Goal: Task Accomplishment & Management: Use online tool/utility

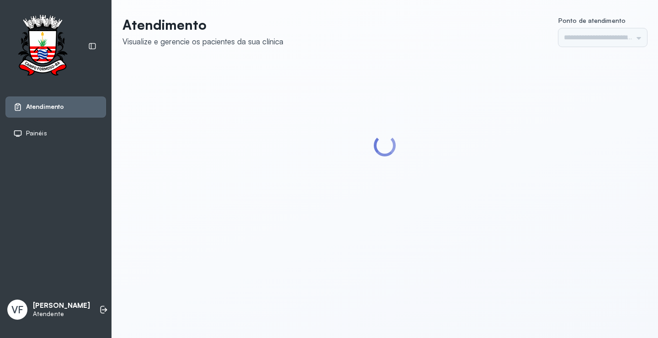
type input "*********"
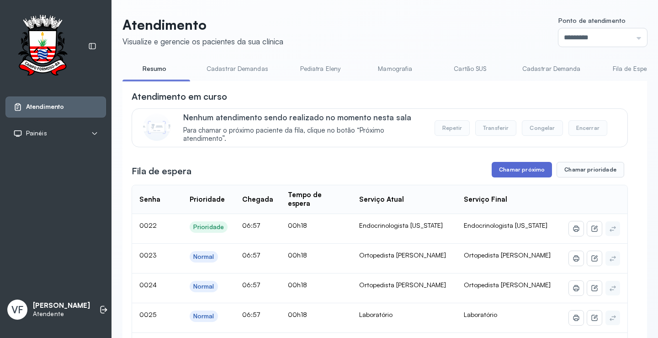
click at [525, 170] on button "Chamar próximo" at bounding box center [522, 170] width 60 height 16
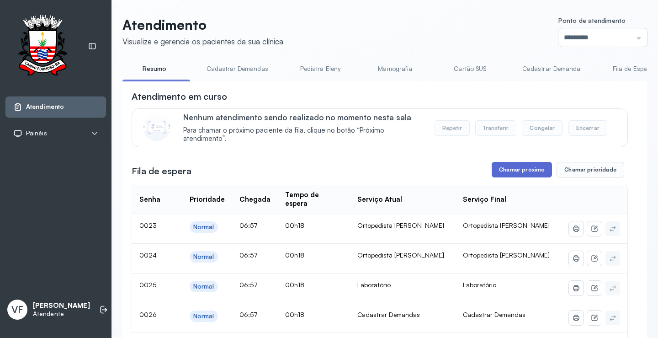
click at [516, 169] on button "Chamar próximo" at bounding box center [522, 170] width 60 height 16
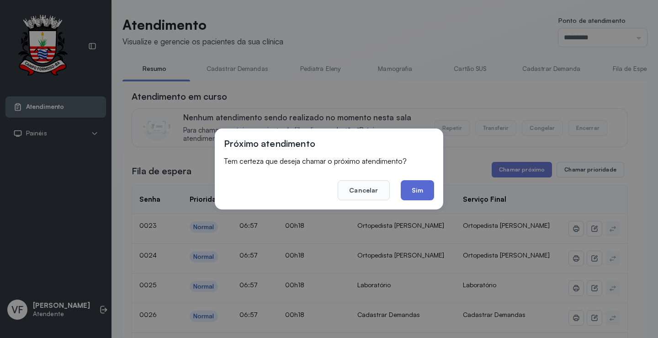
click at [417, 188] on button "Sim" at bounding box center [417, 190] width 33 height 20
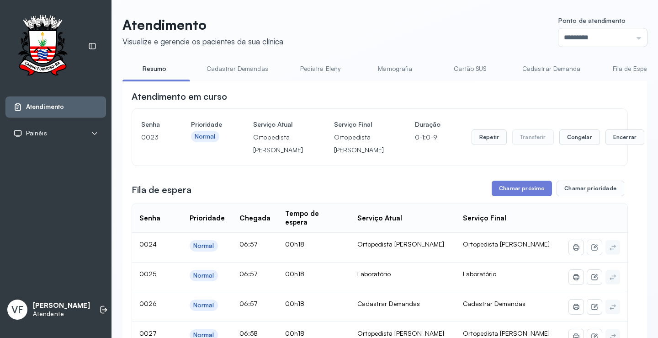
click at [420, 29] on header "Atendimento Visualize e gerencie os pacientes da sua clínica Ponto de atendimen…" at bounding box center [385, 31] width 525 height 30
click at [606, 141] on button "Encerrar" at bounding box center [625, 137] width 39 height 16
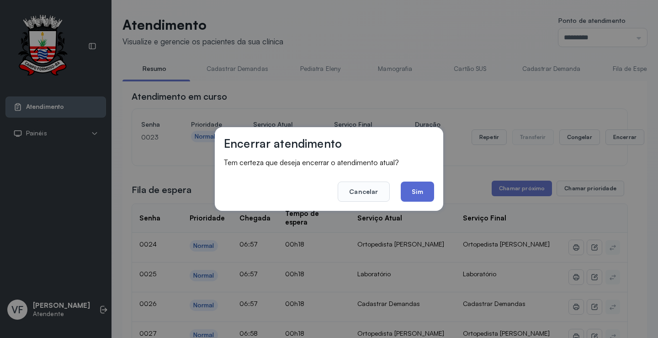
click at [415, 188] on button "Sim" at bounding box center [417, 191] width 33 height 20
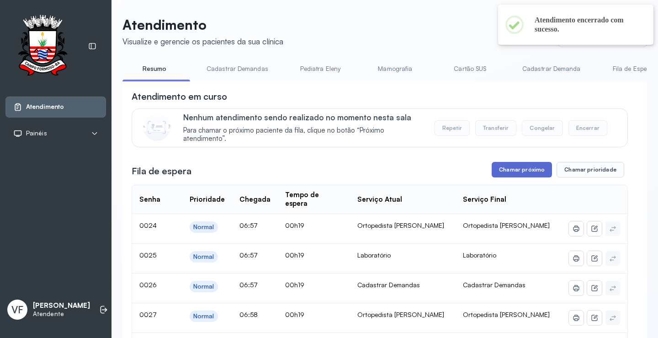
click at [517, 171] on button "Chamar próximo" at bounding box center [522, 170] width 60 height 16
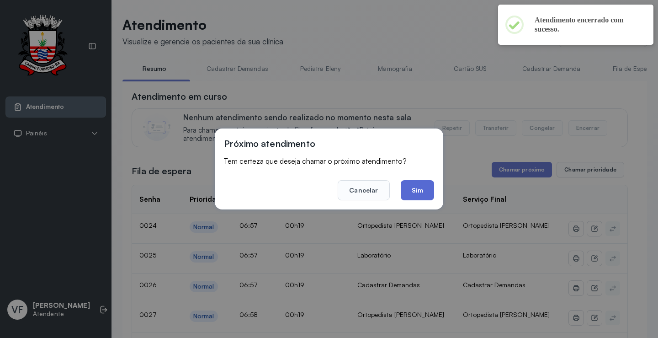
click at [411, 189] on button "Sim" at bounding box center [417, 190] width 33 height 20
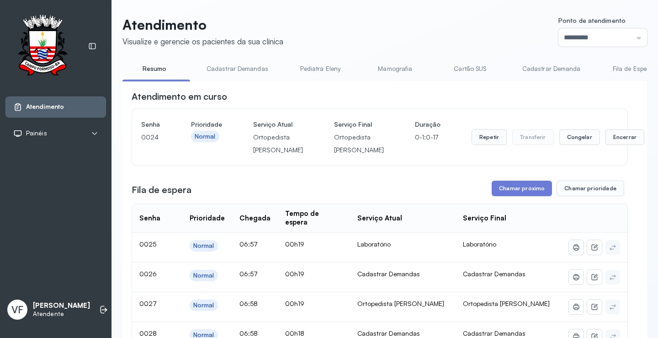
click at [472, 137] on div "Repetir Transferir Congelar Encerrar" at bounding box center [558, 137] width 173 height 38
click at [472, 143] on button "Repetir" at bounding box center [489, 137] width 35 height 16
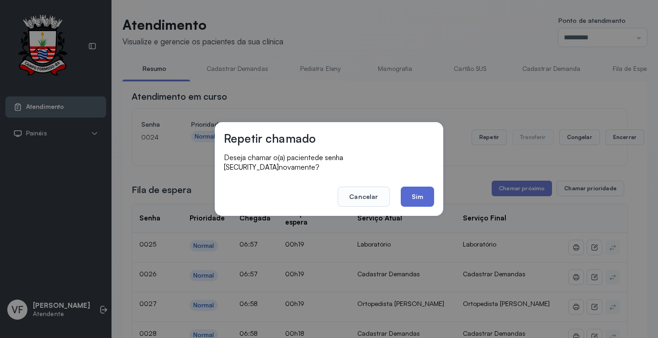
click at [419, 190] on button "Sim" at bounding box center [417, 197] width 33 height 20
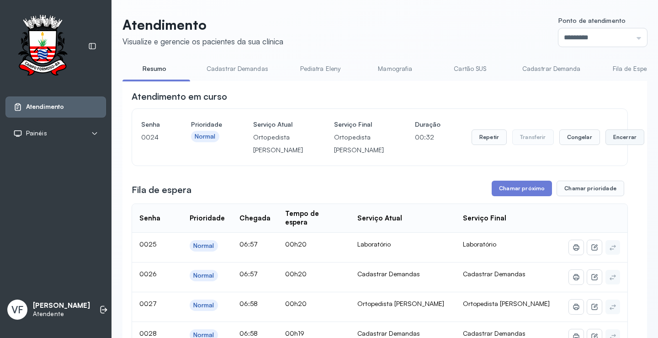
click at [606, 141] on button "Encerrar" at bounding box center [625, 137] width 39 height 16
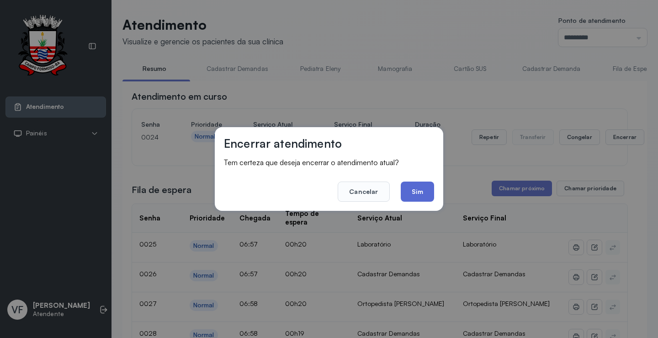
click at [421, 191] on button "Sim" at bounding box center [417, 191] width 33 height 20
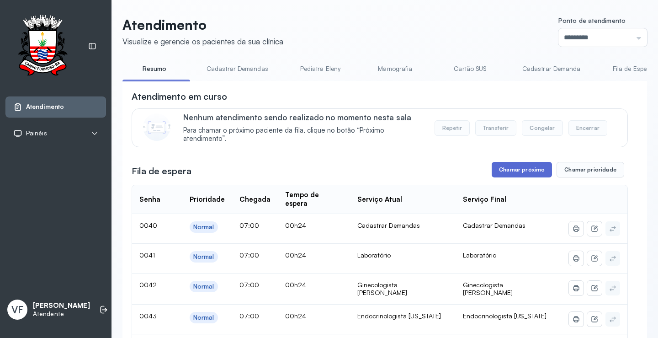
click at [513, 168] on button "Chamar próximo" at bounding box center [522, 170] width 60 height 16
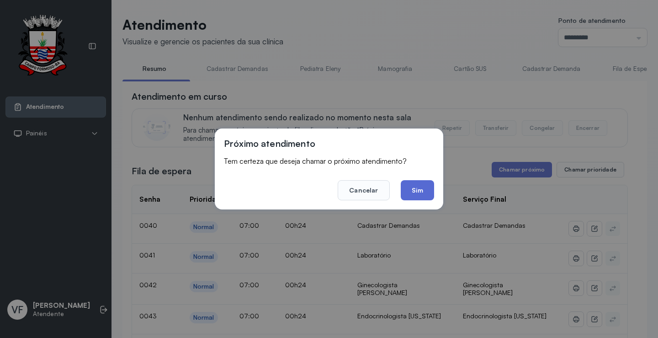
click at [426, 187] on button "Sim" at bounding box center [417, 190] width 33 height 20
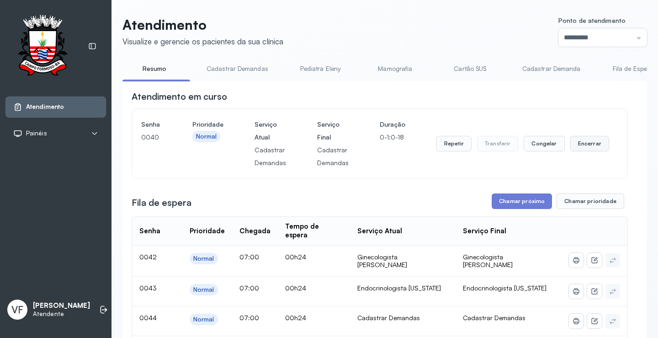
click at [589, 142] on button "Encerrar" at bounding box center [590, 144] width 39 height 16
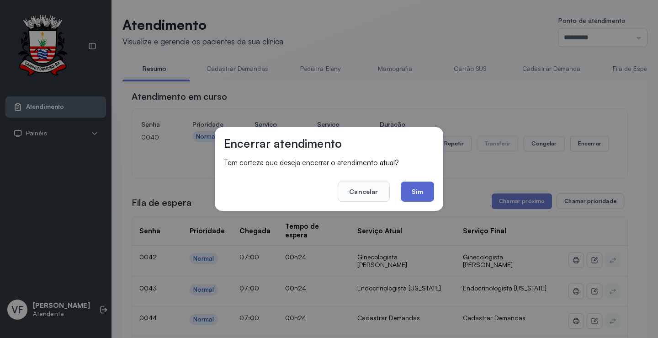
click at [420, 190] on button "Sim" at bounding box center [417, 191] width 33 height 20
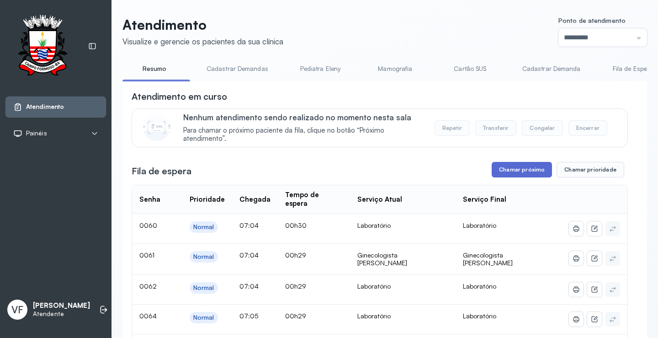
click at [524, 174] on button "Chamar próximo" at bounding box center [522, 170] width 60 height 16
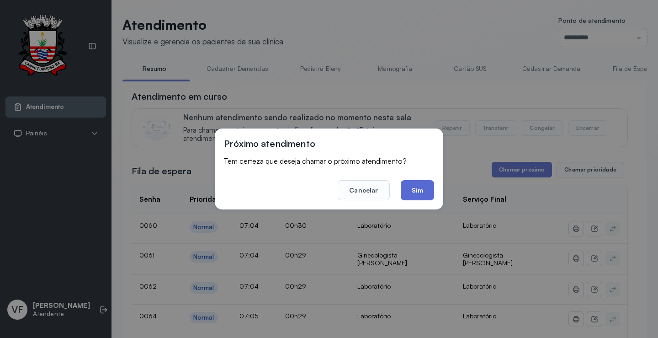
click at [418, 188] on button "Sim" at bounding box center [417, 190] width 33 height 20
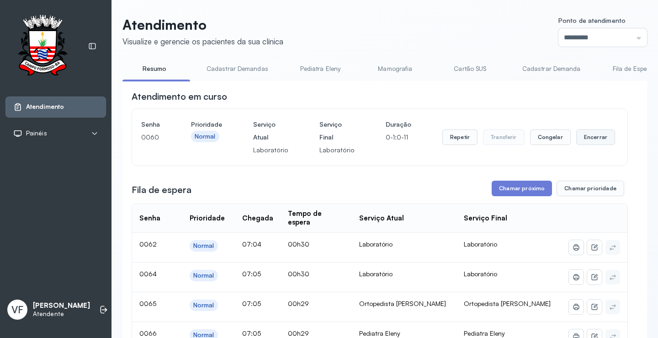
click at [584, 135] on button "Encerrar" at bounding box center [595, 137] width 39 height 16
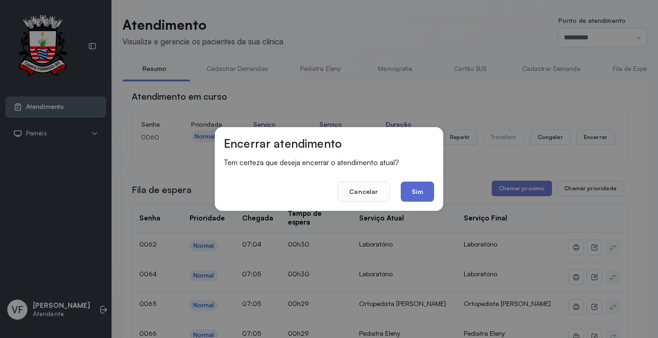
click at [416, 186] on button "Sim" at bounding box center [417, 191] width 33 height 20
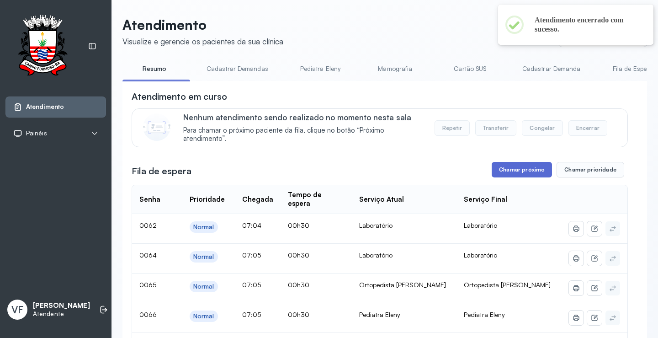
click at [528, 168] on button "Chamar próximo" at bounding box center [522, 170] width 60 height 16
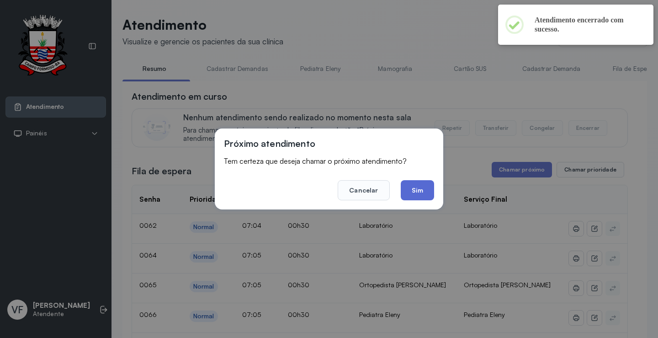
click at [421, 187] on button "Sim" at bounding box center [417, 190] width 33 height 20
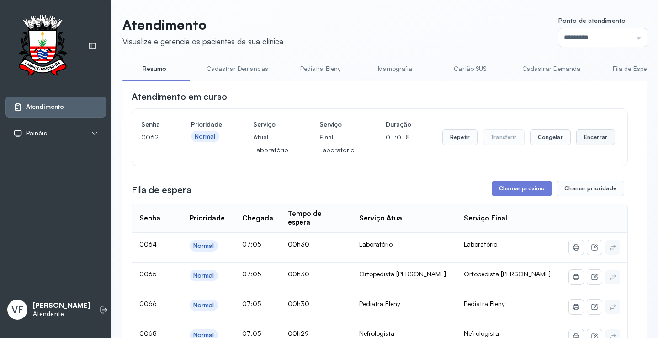
click at [583, 135] on button "Encerrar" at bounding box center [595, 137] width 39 height 16
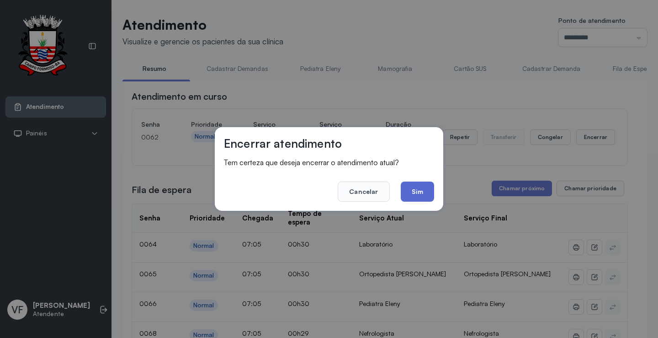
click at [418, 188] on button "Sim" at bounding box center [417, 191] width 33 height 20
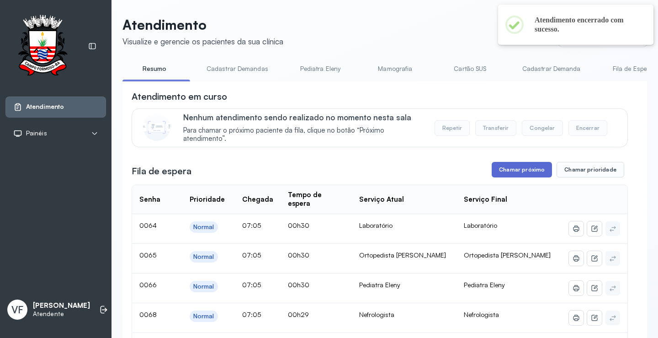
click at [523, 169] on button "Chamar próximo" at bounding box center [522, 170] width 60 height 16
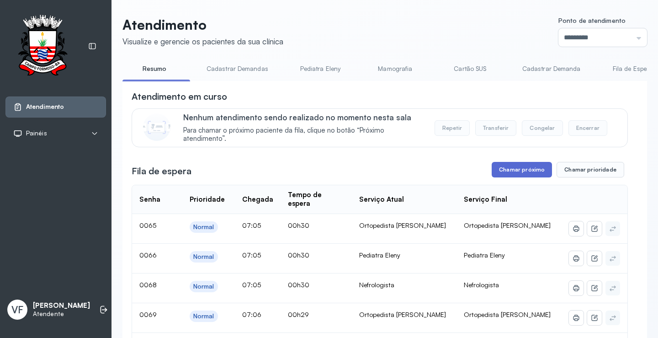
click at [501, 167] on button "Chamar próximo" at bounding box center [522, 170] width 60 height 16
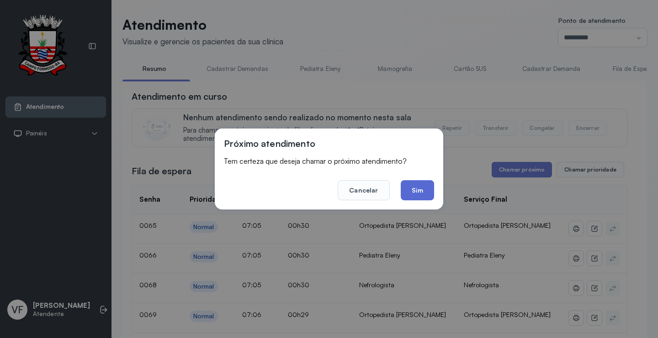
click at [420, 189] on button "Sim" at bounding box center [417, 190] width 33 height 20
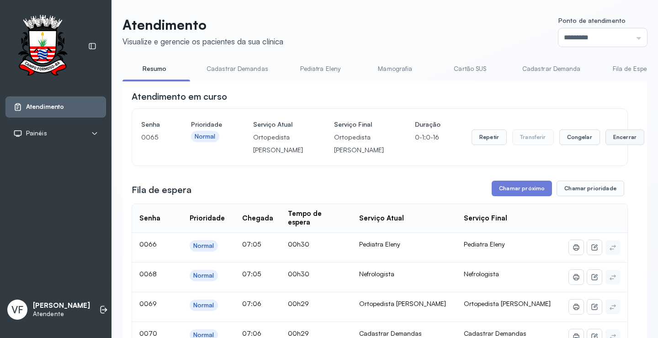
click at [606, 144] on button "Encerrar" at bounding box center [625, 137] width 39 height 16
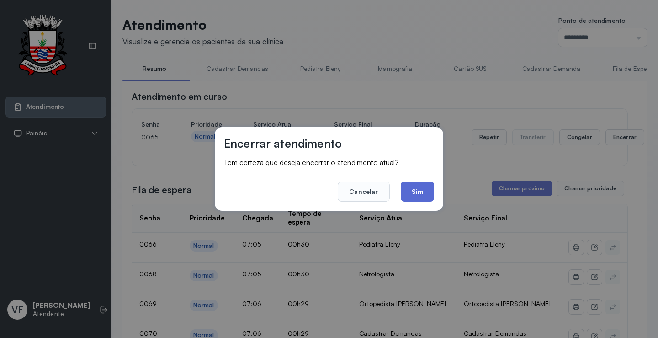
click at [419, 195] on button "Sim" at bounding box center [417, 191] width 33 height 20
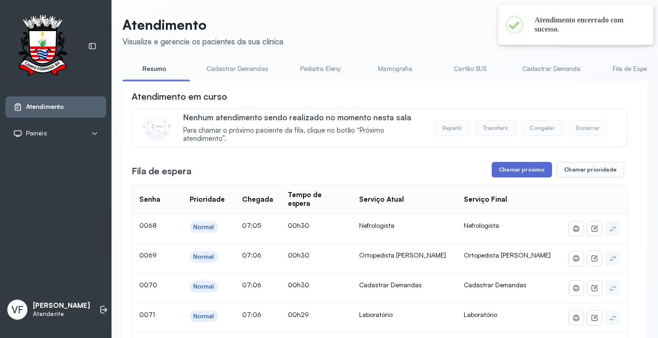
click at [514, 167] on button "Chamar próximo" at bounding box center [522, 170] width 60 height 16
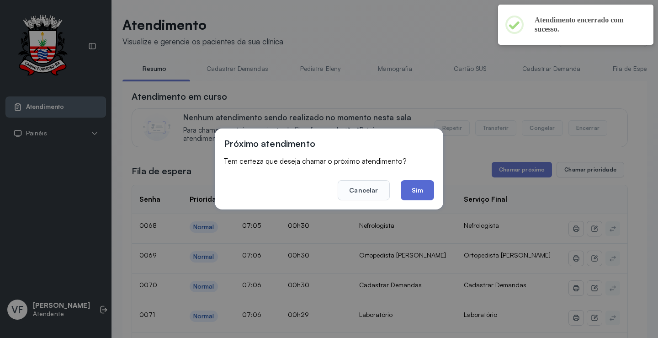
click at [418, 193] on button "Sim" at bounding box center [417, 190] width 33 height 20
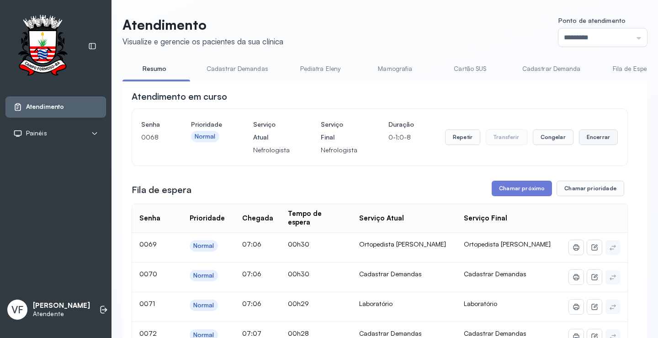
click at [594, 139] on button "Encerrar" at bounding box center [598, 137] width 39 height 16
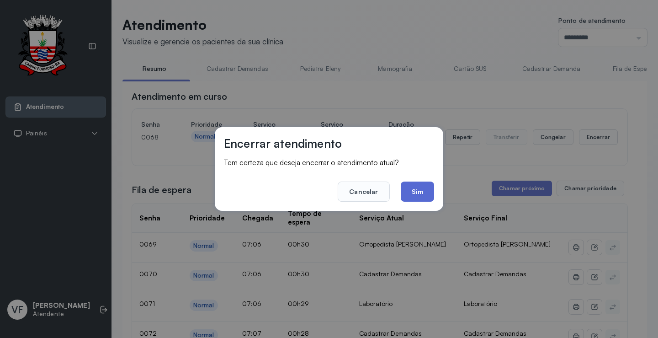
click at [416, 192] on button "Sim" at bounding box center [417, 191] width 33 height 20
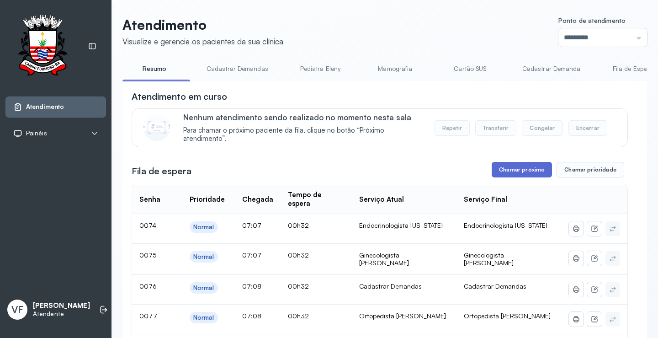
click at [523, 169] on button "Chamar próximo" at bounding box center [522, 170] width 60 height 16
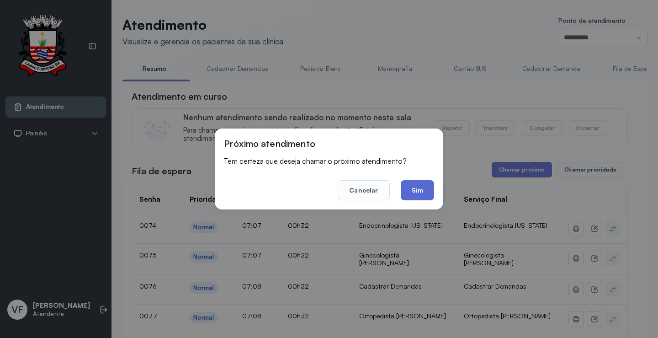
click at [419, 189] on button "Sim" at bounding box center [417, 190] width 33 height 20
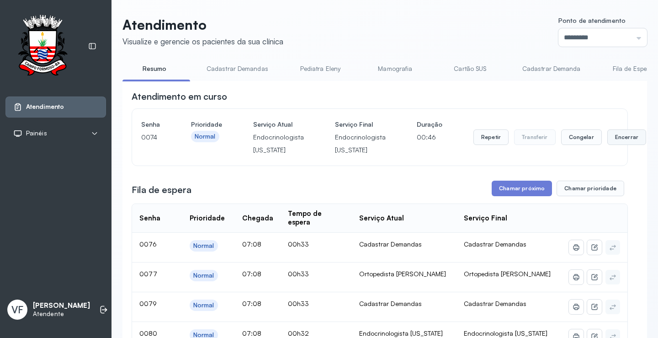
click at [611, 142] on button "Encerrar" at bounding box center [627, 137] width 39 height 16
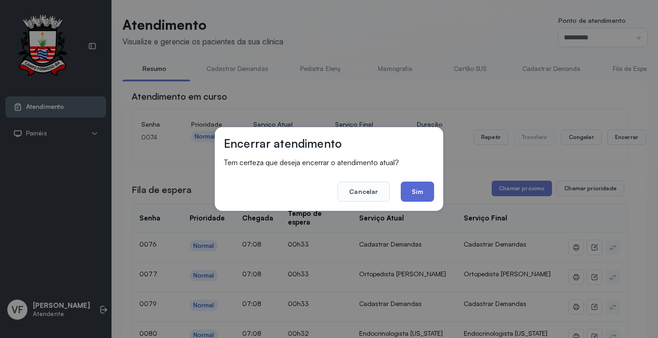
click at [422, 195] on button "Sim" at bounding box center [417, 191] width 33 height 20
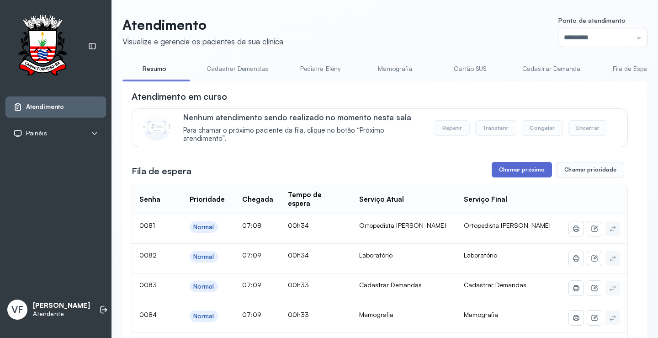
click at [518, 171] on button "Chamar próximo" at bounding box center [522, 170] width 60 height 16
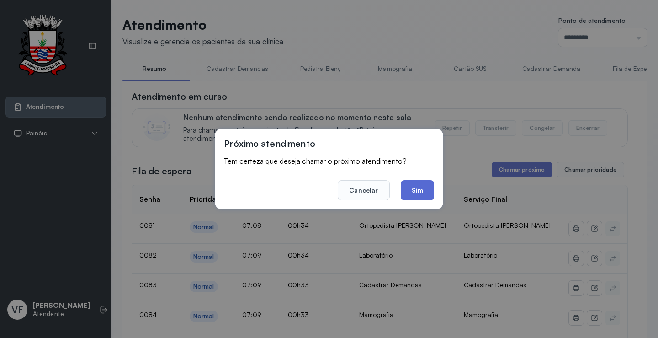
click at [414, 188] on button "Sim" at bounding box center [417, 190] width 33 height 20
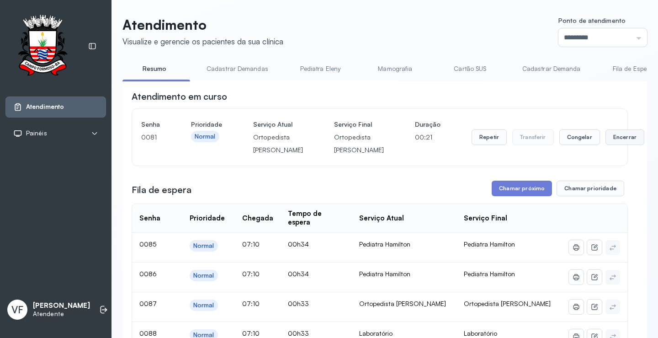
click at [606, 145] on button "Encerrar" at bounding box center [625, 137] width 39 height 16
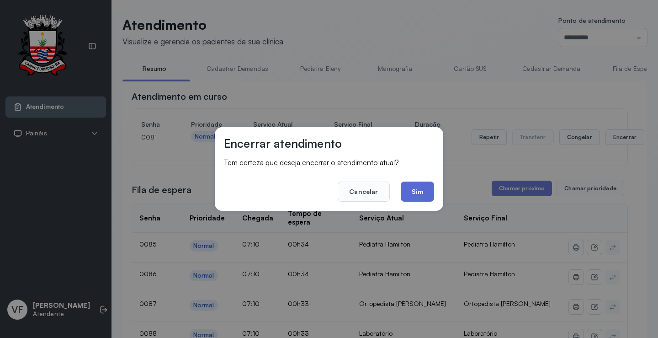
click at [416, 191] on button "Sim" at bounding box center [417, 191] width 33 height 20
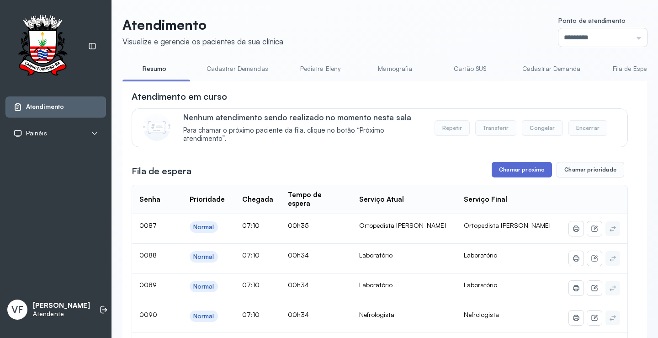
click at [522, 170] on button "Chamar próximo" at bounding box center [522, 170] width 60 height 16
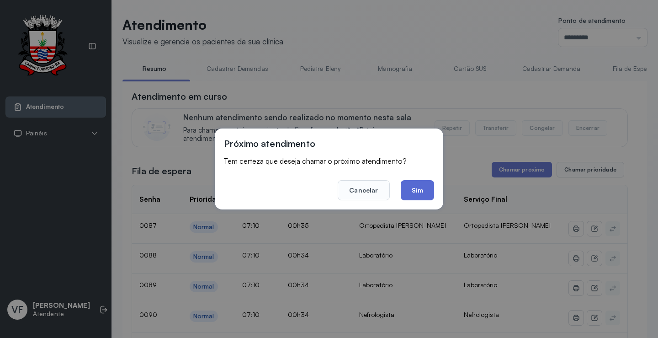
click at [418, 187] on button "Sim" at bounding box center [417, 190] width 33 height 20
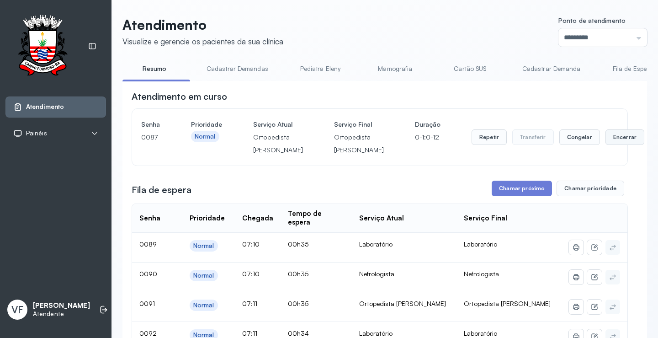
click at [606, 144] on button "Encerrar" at bounding box center [625, 137] width 39 height 16
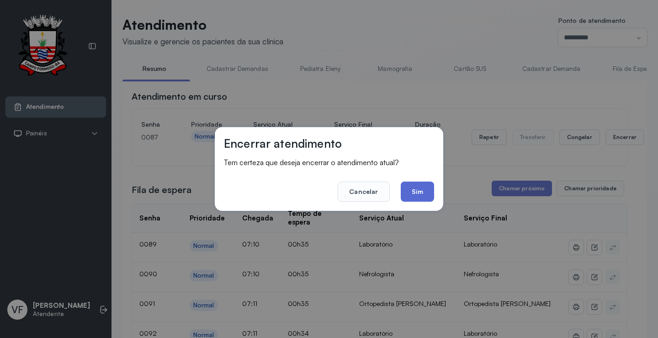
click at [413, 188] on button "Sim" at bounding box center [417, 191] width 33 height 20
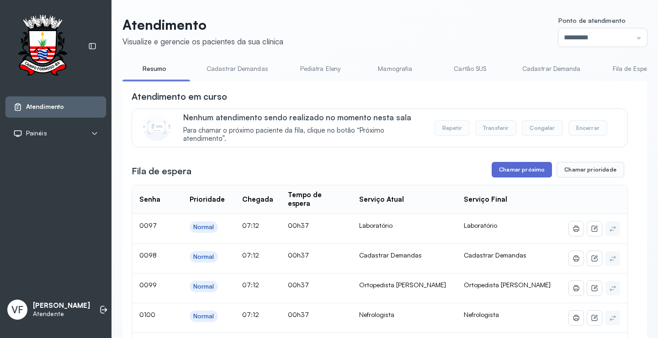
click at [516, 170] on button "Chamar próximo" at bounding box center [522, 170] width 60 height 16
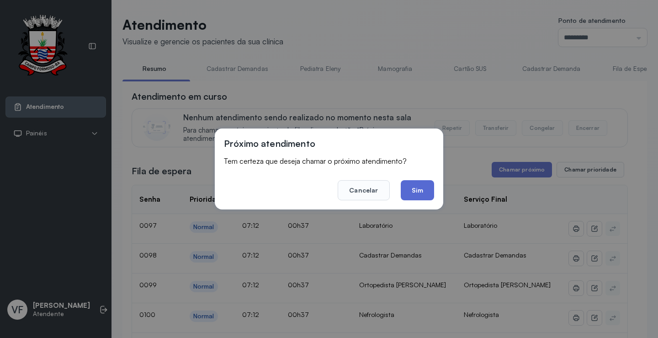
click at [421, 186] on button "Sim" at bounding box center [417, 190] width 33 height 20
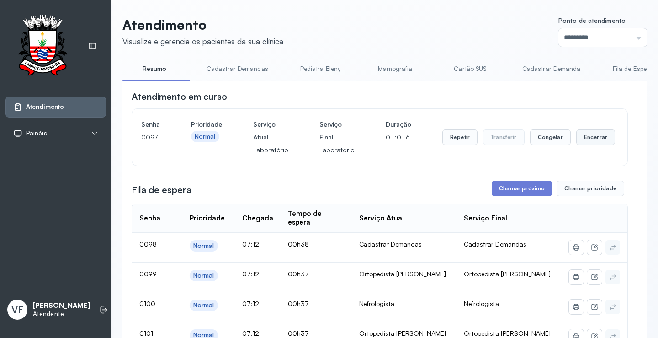
click at [594, 136] on button "Encerrar" at bounding box center [595, 137] width 39 height 16
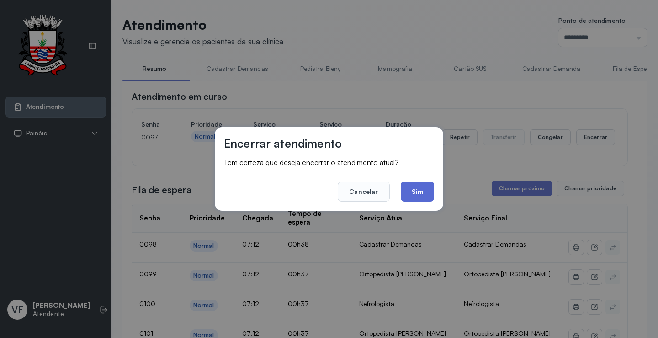
click at [419, 192] on button "Sim" at bounding box center [417, 191] width 33 height 20
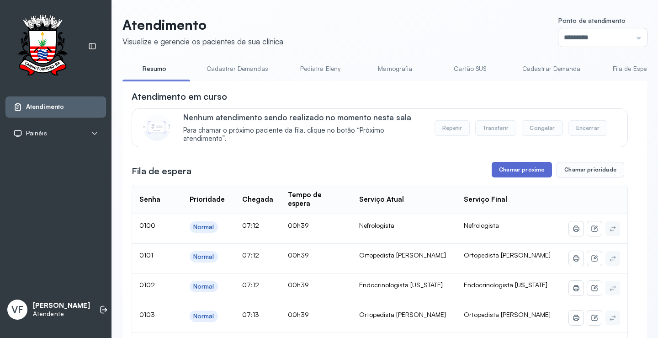
click at [511, 170] on button "Chamar próximo" at bounding box center [522, 170] width 60 height 16
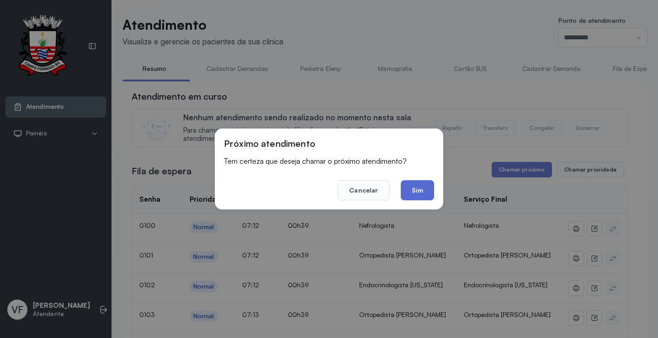
click at [418, 188] on button "Sim" at bounding box center [417, 190] width 33 height 20
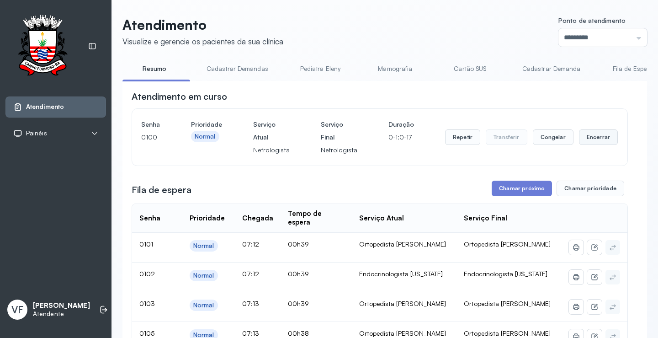
click at [589, 137] on button "Encerrar" at bounding box center [598, 137] width 39 height 16
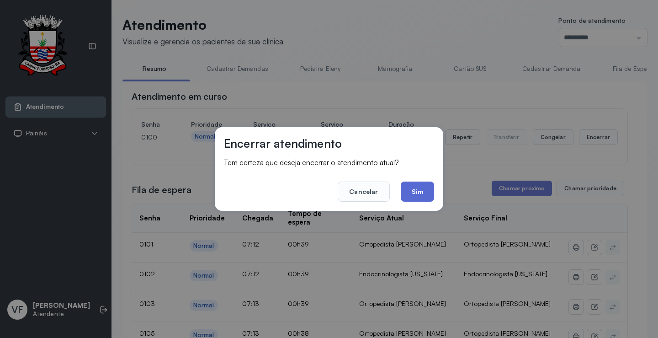
click at [419, 187] on button "Sim" at bounding box center [417, 191] width 33 height 20
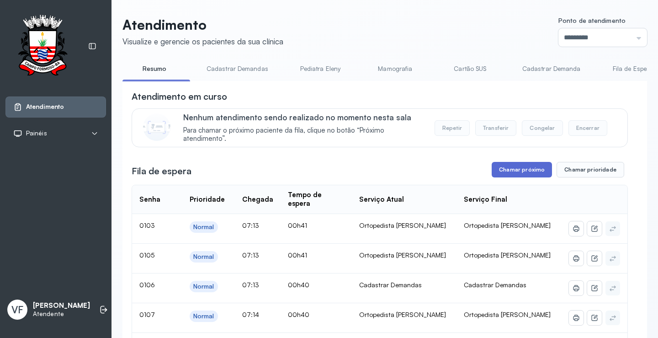
click at [512, 169] on button "Chamar próximo" at bounding box center [522, 170] width 60 height 16
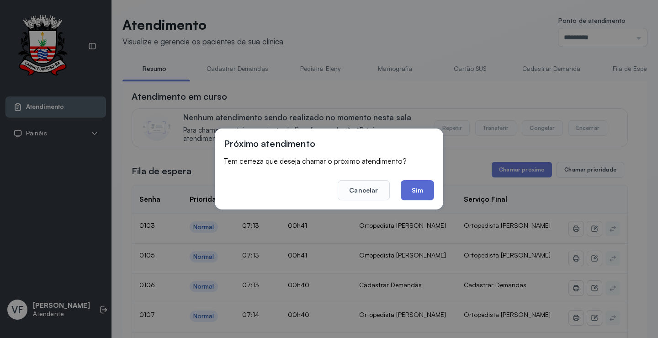
click at [416, 189] on button "Sim" at bounding box center [417, 190] width 33 height 20
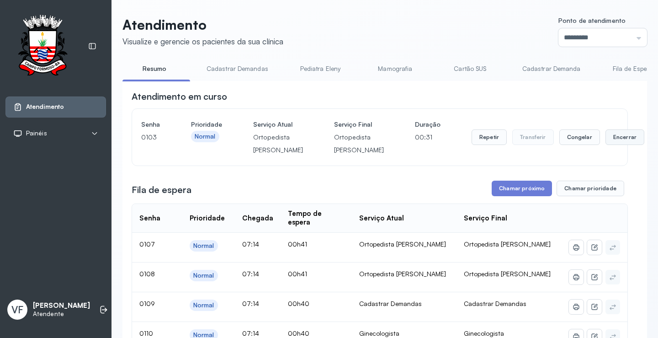
click at [606, 142] on button "Encerrar" at bounding box center [625, 137] width 39 height 16
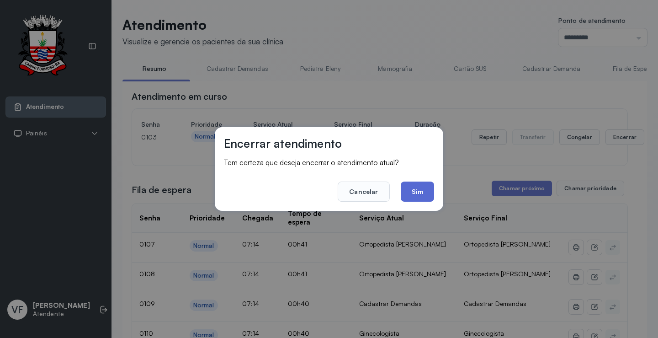
click at [423, 192] on button "Sim" at bounding box center [417, 191] width 33 height 20
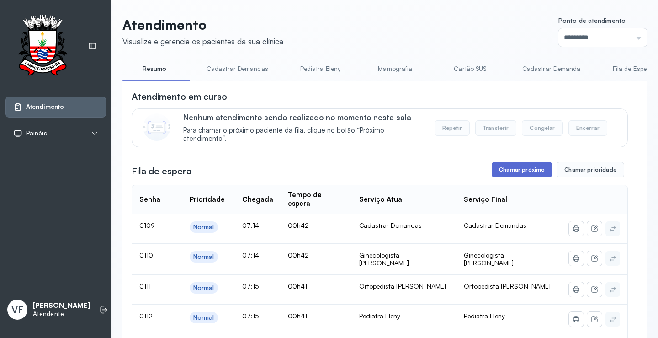
click at [521, 168] on button "Chamar próximo" at bounding box center [522, 170] width 60 height 16
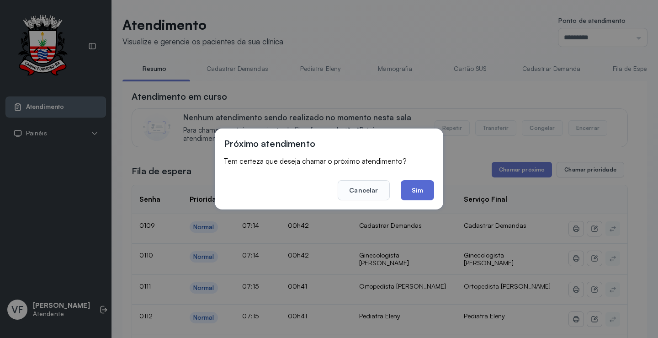
click at [415, 189] on button "Sim" at bounding box center [417, 190] width 33 height 20
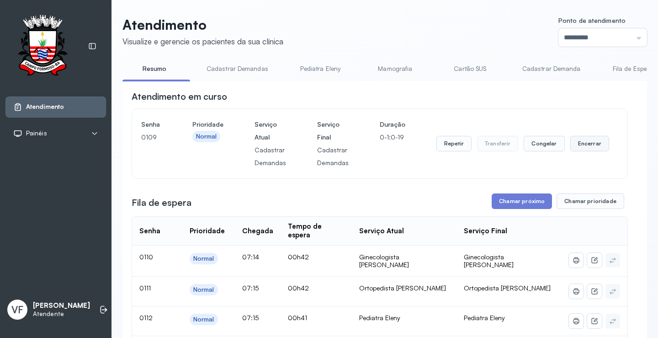
click at [583, 143] on button "Encerrar" at bounding box center [590, 144] width 39 height 16
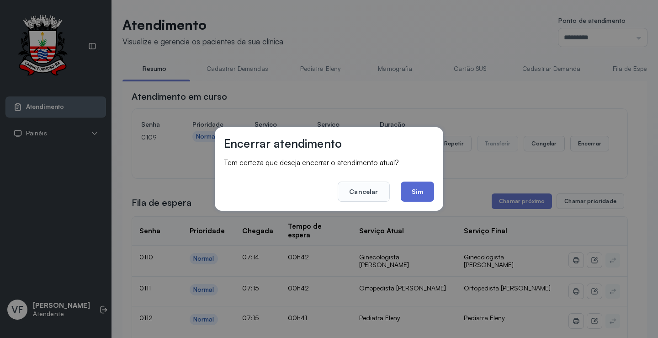
click at [418, 192] on button "Sim" at bounding box center [417, 191] width 33 height 20
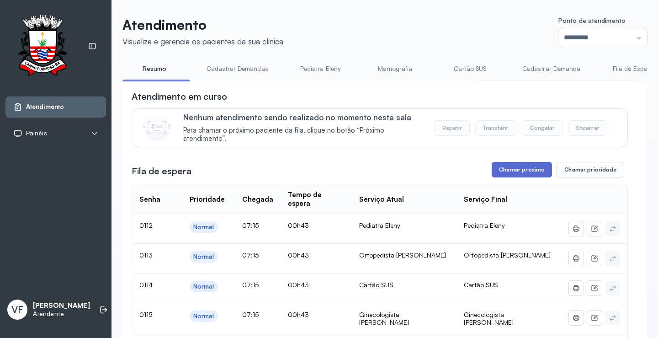
click at [526, 171] on button "Chamar próximo" at bounding box center [522, 170] width 60 height 16
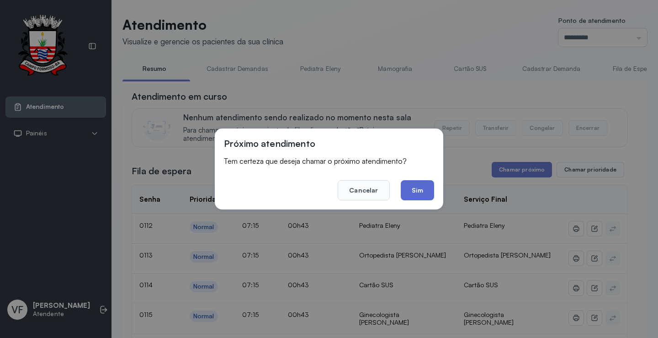
click at [415, 186] on button "Sim" at bounding box center [417, 190] width 33 height 20
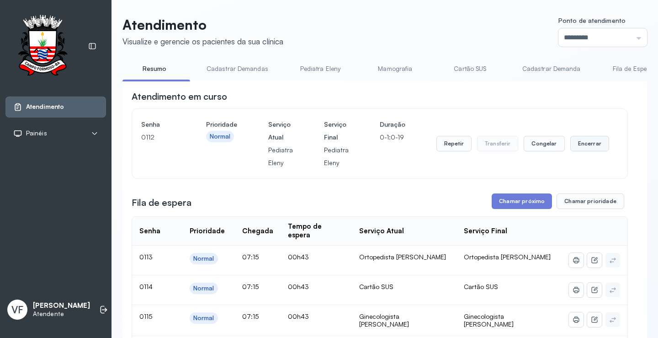
click at [587, 144] on button "Encerrar" at bounding box center [590, 144] width 39 height 16
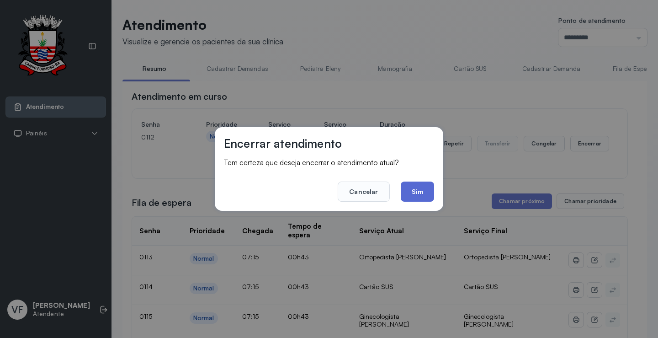
click at [420, 189] on button "Sim" at bounding box center [417, 191] width 33 height 20
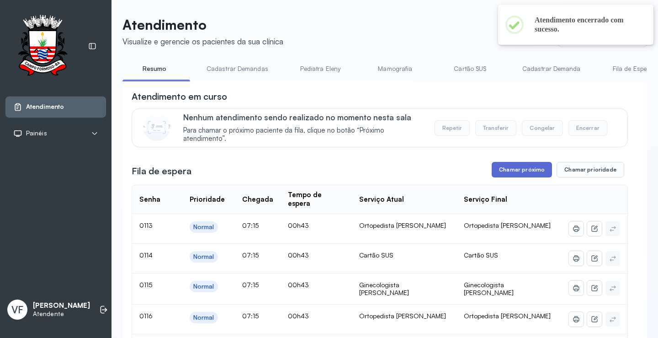
click at [510, 169] on button "Chamar próximo" at bounding box center [522, 170] width 60 height 16
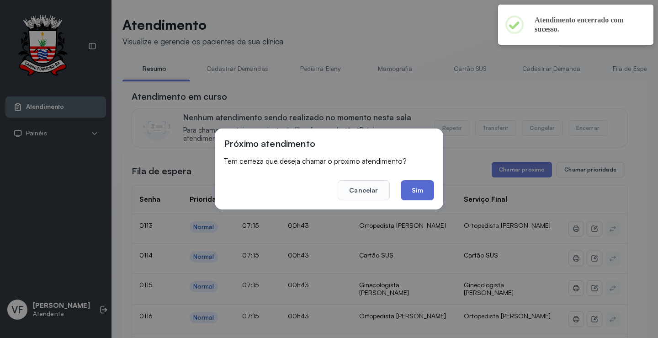
click at [410, 188] on button "Sim" at bounding box center [417, 190] width 33 height 20
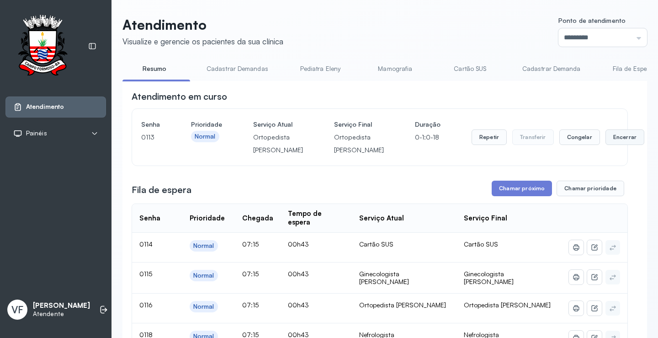
click at [606, 140] on button "Encerrar" at bounding box center [625, 137] width 39 height 16
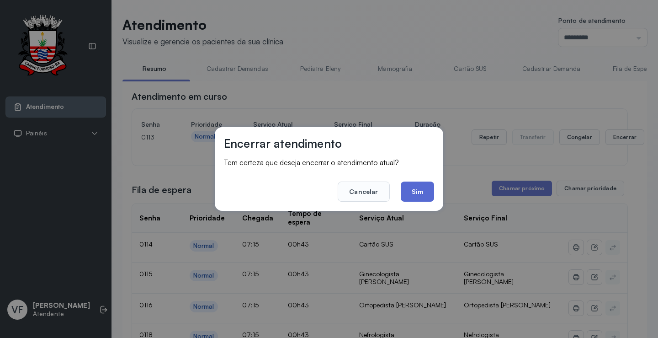
click at [408, 186] on button "Sim" at bounding box center [417, 191] width 33 height 20
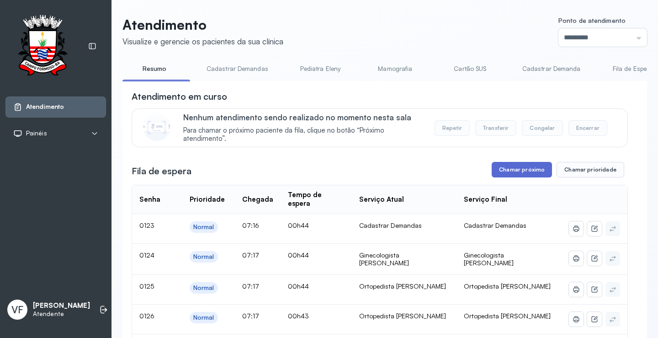
click at [517, 172] on button "Chamar próximo" at bounding box center [522, 170] width 60 height 16
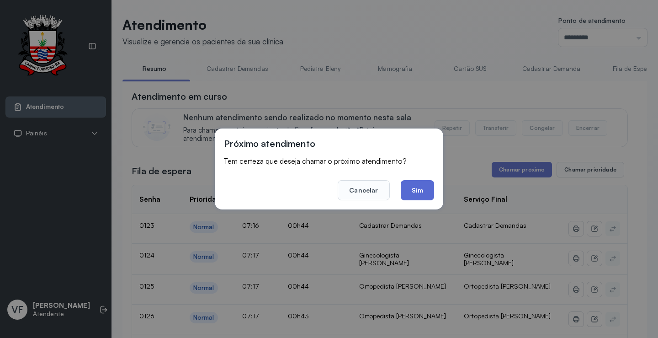
click at [419, 185] on button "Sim" at bounding box center [417, 190] width 33 height 20
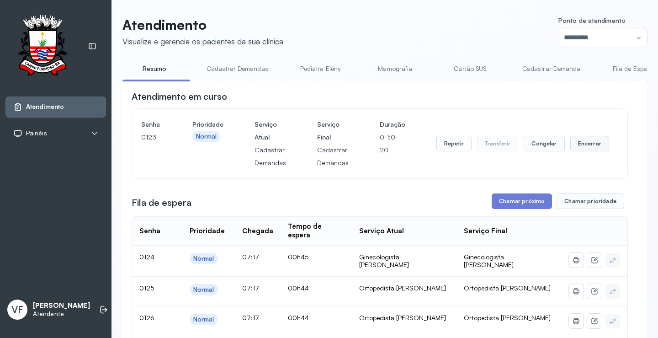
click at [580, 143] on button "Encerrar" at bounding box center [590, 144] width 39 height 16
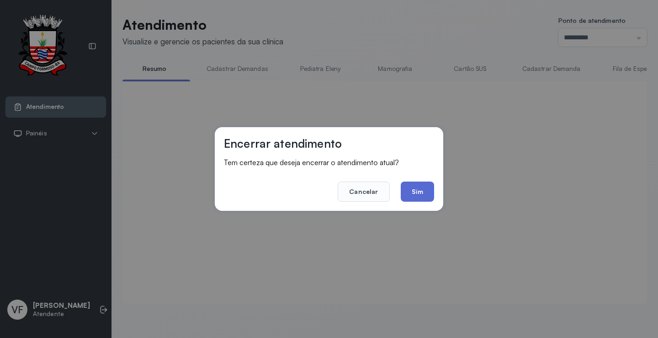
click at [408, 191] on button "Sim" at bounding box center [417, 191] width 33 height 20
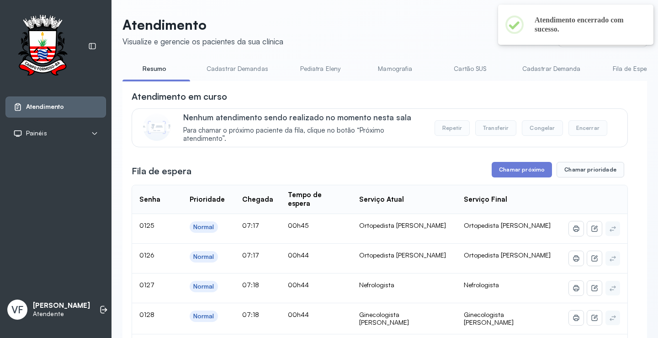
click at [519, 173] on button "Chamar próximo" at bounding box center [522, 170] width 60 height 16
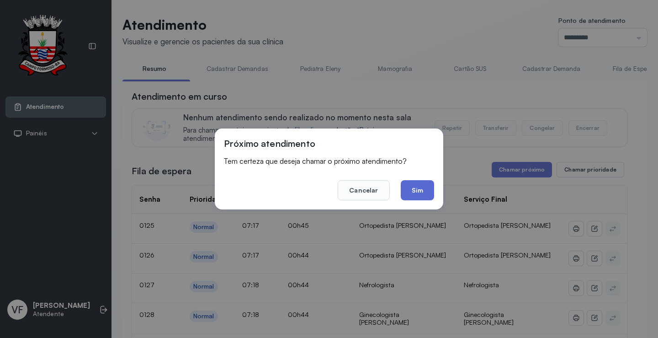
click at [422, 189] on button "Sim" at bounding box center [417, 190] width 33 height 20
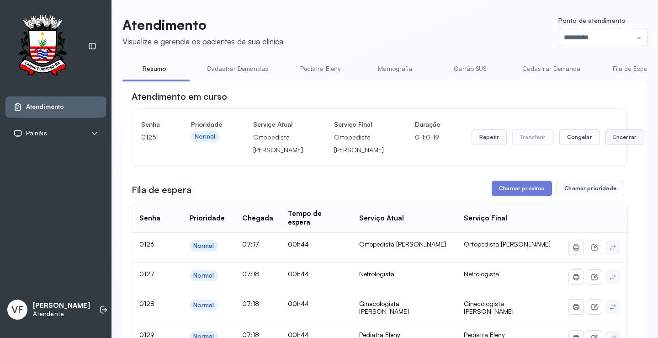
click at [606, 144] on button "Encerrar" at bounding box center [625, 137] width 39 height 16
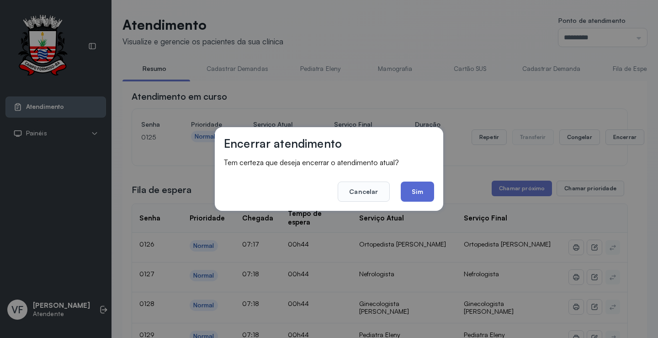
click at [419, 185] on button "Sim" at bounding box center [417, 191] width 33 height 20
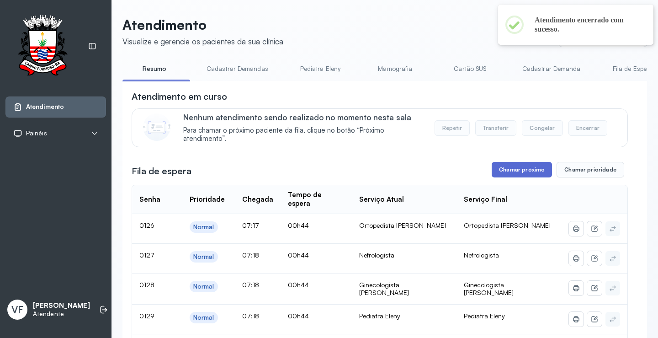
click at [516, 169] on button "Chamar próximo" at bounding box center [522, 170] width 60 height 16
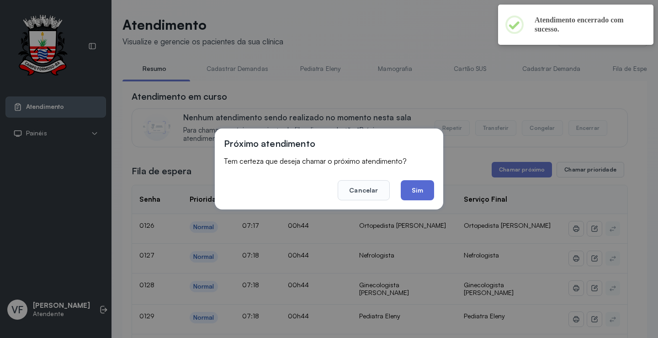
click at [415, 188] on button "Sim" at bounding box center [417, 190] width 33 height 20
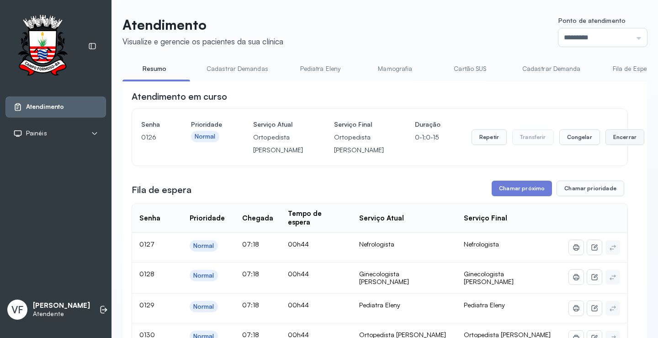
click at [606, 144] on button "Encerrar" at bounding box center [625, 137] width 39 height 16
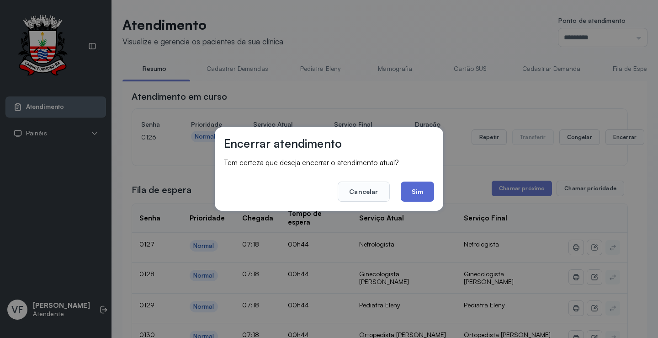
click at [422, 188] on button "Sim" at bounding box center [417, 191] width 33 height 20
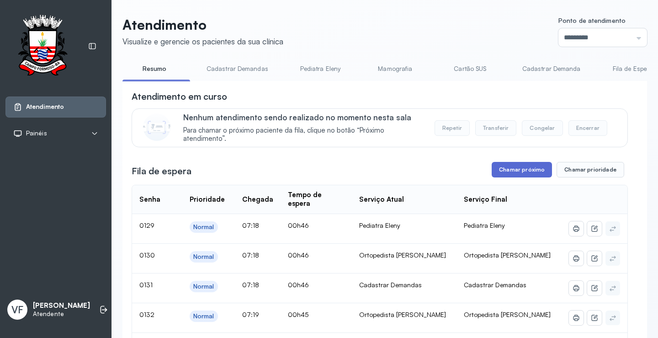
click at [517, 171] on button "Chamar próximo" at bounding box center [522, 170] width 60 height 16
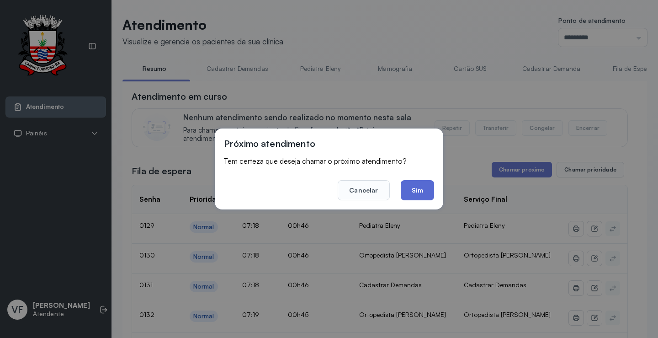
click at [417, 188] on button "Sim" at bounding box center [417, 190] width 33 height 20
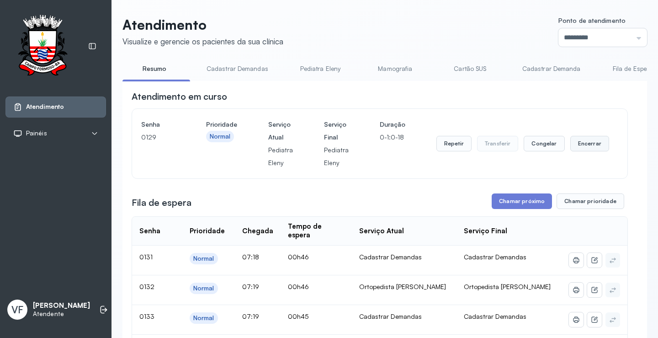
click at [577, 143] on button "Encerrar" at bounding box center [590, 144] width 39 height 16
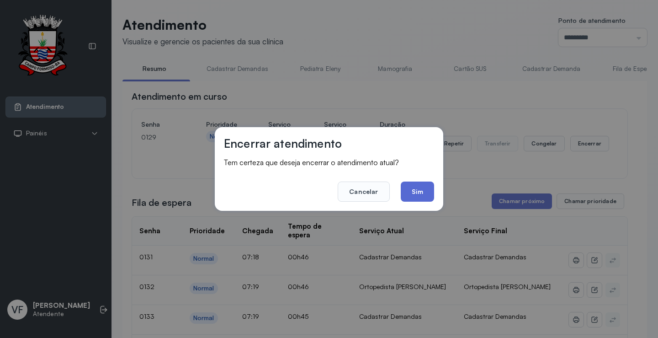
click at [421, 187] on button "Sim" at bounding box center [417, 191] width 33 height 20
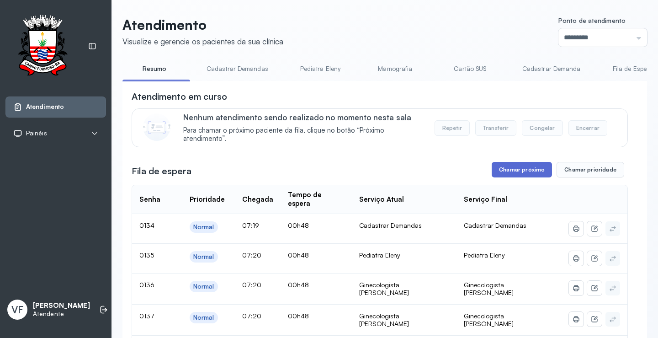
click at [516, 172] on button "Chamar próximo" at bounding box center [522, 170] width 60 height 16
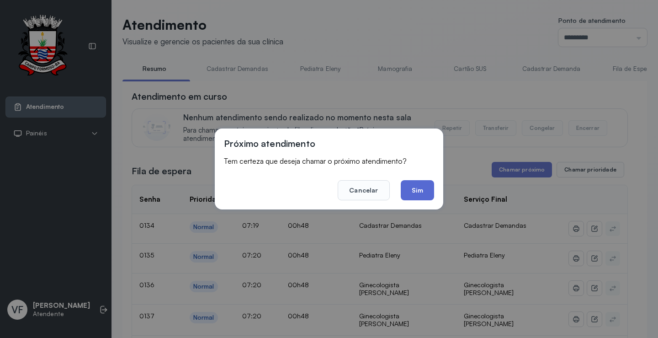
click at [421, 187] on button "Sim" at bounding box center [417, 190] width 33 height 20
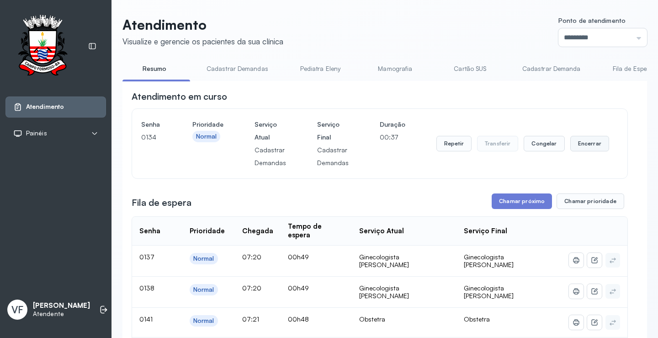
click at [589, 144] on button "Encerrar" at bounding box center [590, 144] width 39 height 16
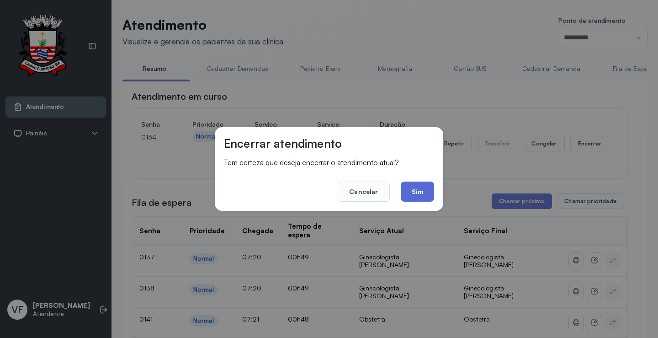
click at [423, 189] on button "Sim" at bounding box center [417, 191] width 33 height 20
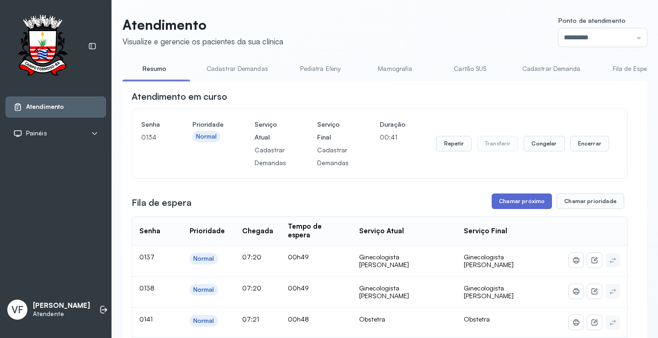
click at [515, 201] on button "Chamar próximo" at bounding box center [522, 201] width 60 height 16
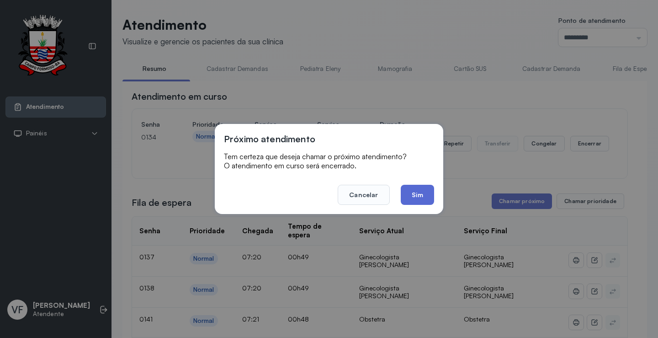
click at [423, 195] on button "Sim" at bounding box center [417, 195] width 33 height 20
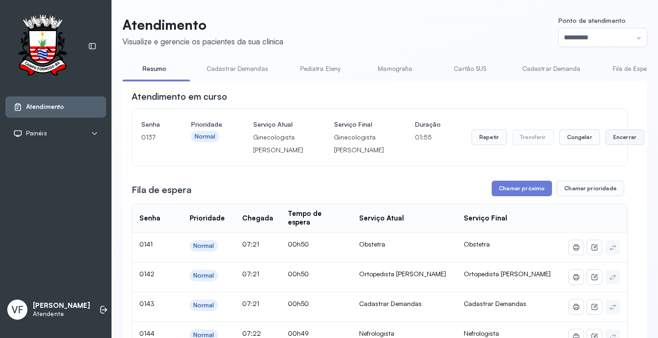
click at [606, 141] on button "Encerrar" at bounding box center [625, 137] width 39 height 16
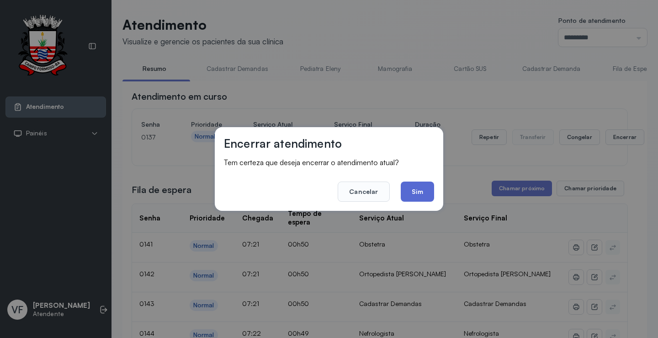
click at [414, 189] on button "Sim" at bounding box center [417, 191] width 33 height 20
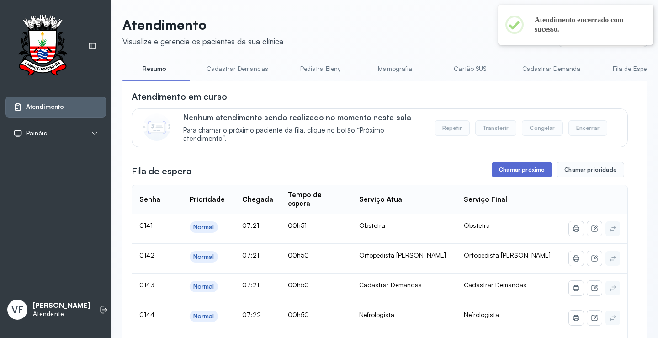
click at [511, 170] on button "Chamar próximo" at bounding box center [522, 170] width 60 height 16
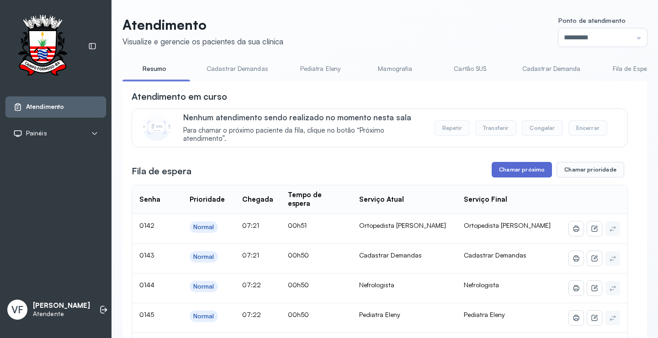
click at [520, 167] on button "Chamar próximo" at bounding box center [522, 170] width 60 height 16
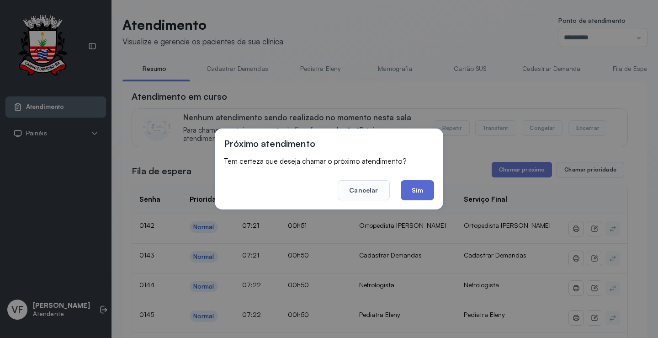
click at [419, 189] on button "Sim" at bounding box center [417, 190] width 33 height 20
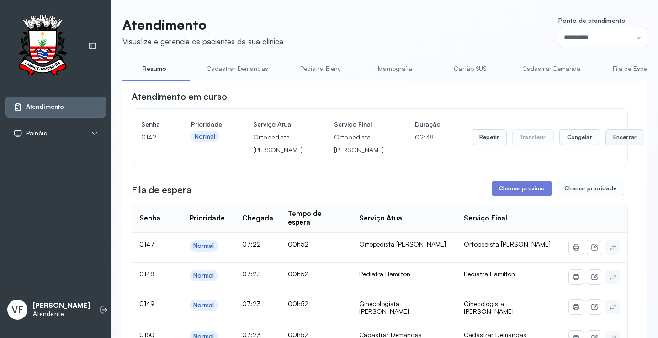
click at [606, 143] on button "Encerrar" at bounding box center [625, 137] width 39 height 16
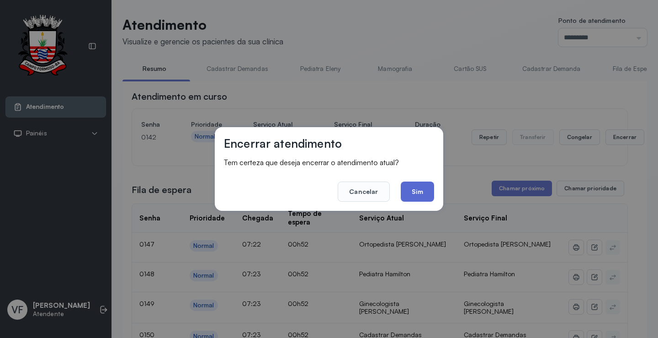
click at [417, 192] on button "Sim" at bounding box center [417, 191] width 33 height 20
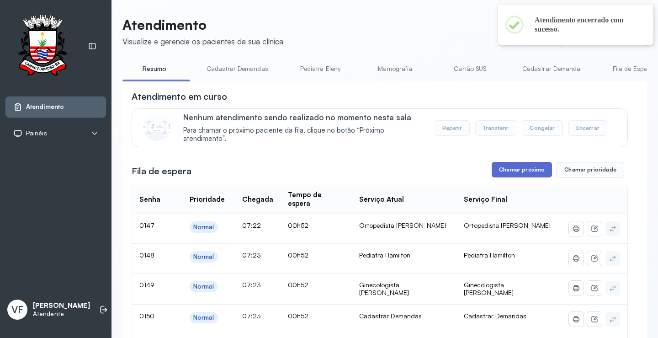
click at [514, 167] on button "Chamar próximo" at bounding box center [522, 170] width 60 height 16
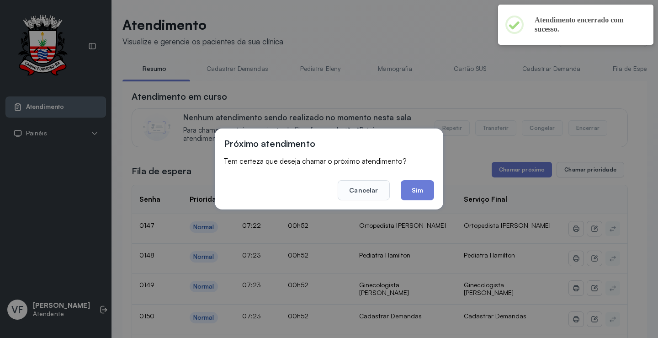
drag, startPoint x: 426, startPoint y: 186, endPoint x: 416, endPoint y: 186, distance: 9.6
click at [425, 186] on button "Sim" at bounding box center [417, 190] width 33 height 20
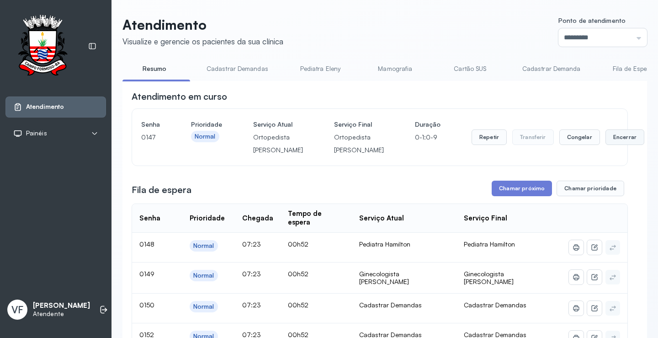
click at [606, 143] on button "Encerrar" at bounding box center [625, 137] width 39 height 16
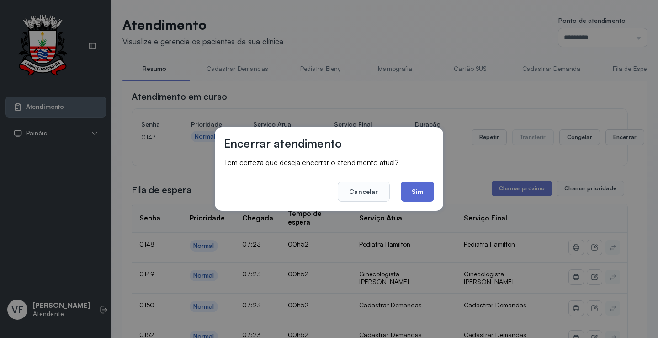
click at [423, 192] on button "Sim" at bounding box center [417, 191] width 33 height 20
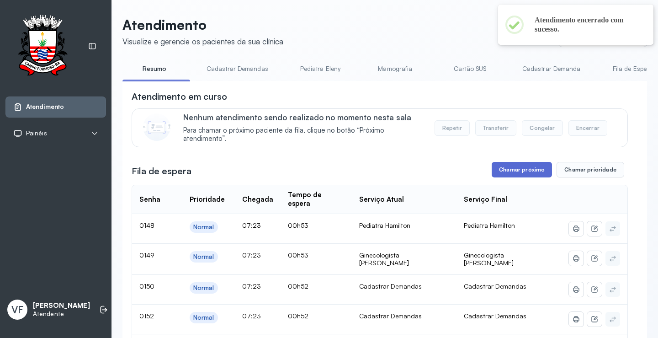
click at [510, 169] on button "Chamar próximo" at bounding box center [522, 170] width 60 height 16
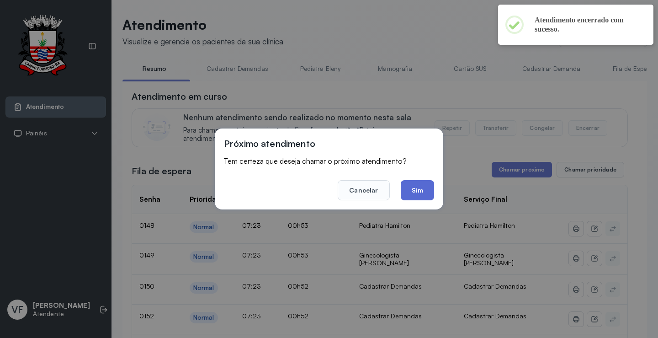
click at [411, 182] on button "Sim" at bounding box center [417, 190] width 33 height 20
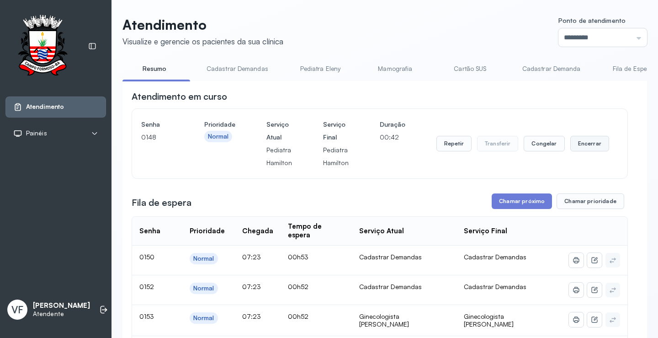
click at [584, 145] on button "Encerrar" at bounding box center [590, 144] width 39 height 16
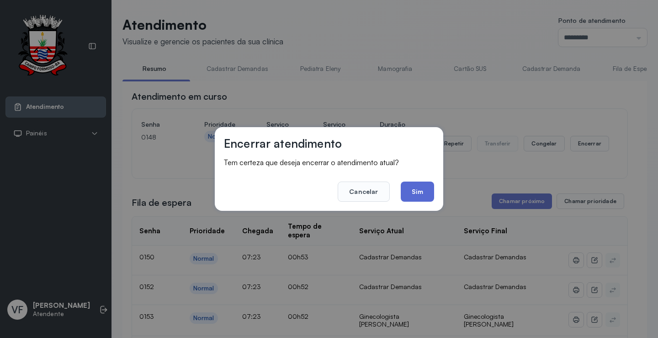
click at [414, 192] on button "Sim" at bounding box center [417, 191] width 33 height 20
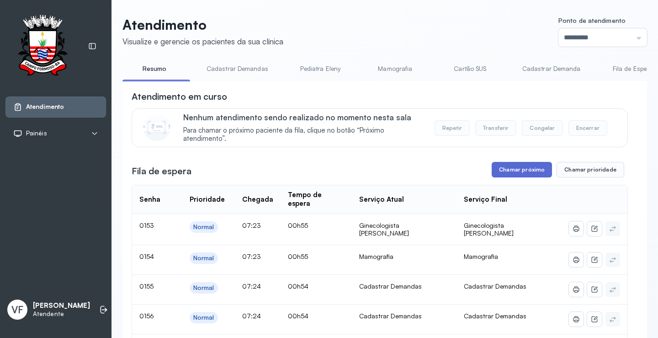
click at [517, 169] on button "Chamar próximo" at bounding box center [522, 170] width 60 height 16
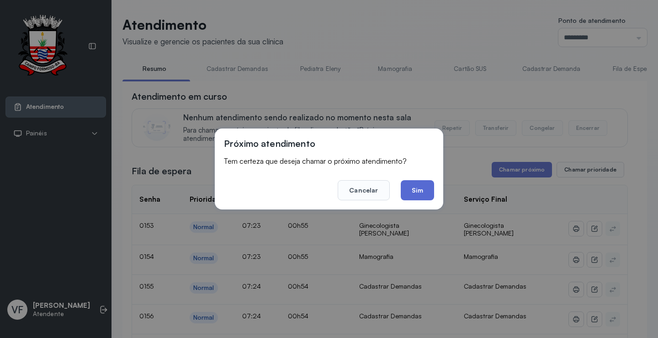
click at [424, 186] on button "Sim" at bounding box center [417, 190] width 33 height 20
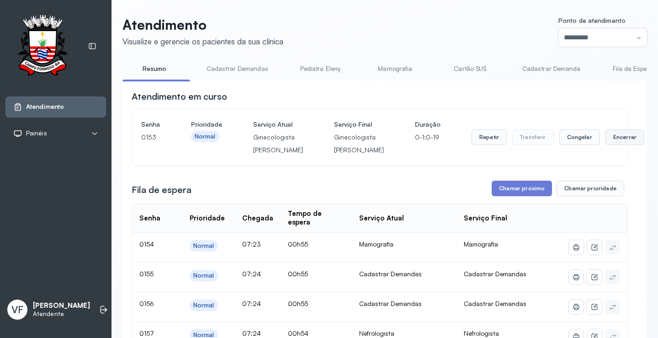
click at [606, 144] on button "Encerrar" at bounding box center [625, 137] width 39 height 16
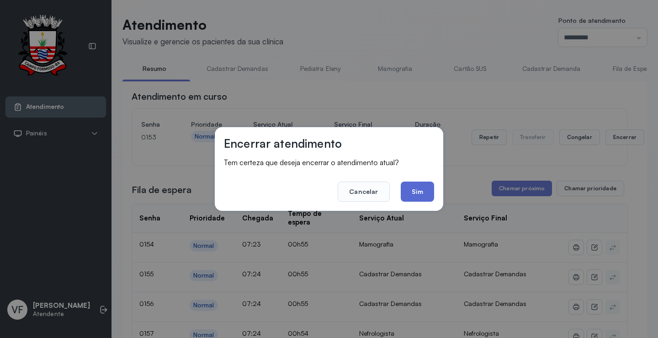
click at [418, 189] on button "Sim" at bounding box center [417, 191] width 33 height 20
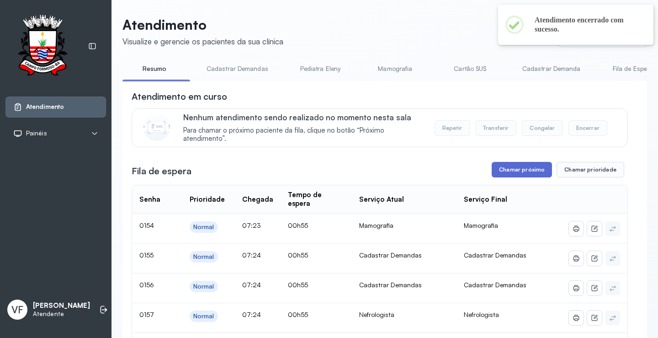
click at [514, 169] on button "Chamar próximo" at bounding box center [522, 170] width 60 height 16
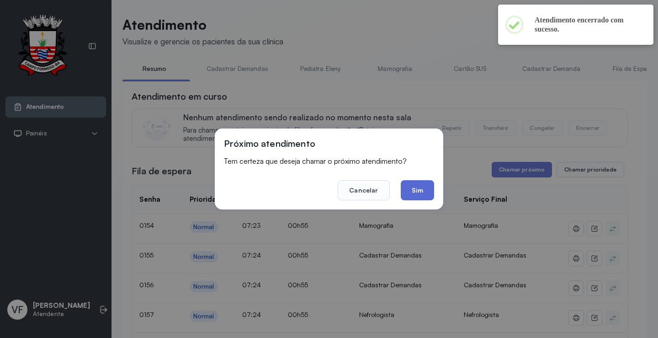
click at [425, 185] on button "Sim" at bounding box center [417, 190] width 33 height 20
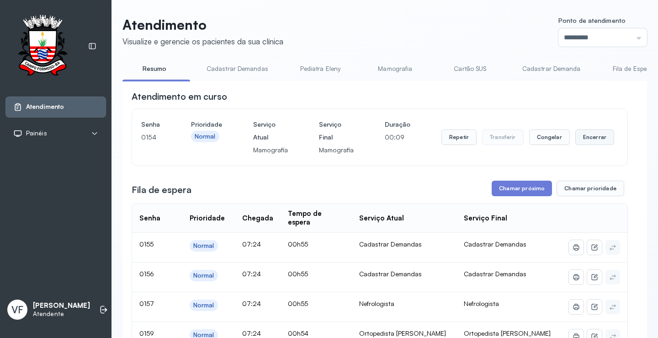
click at [596, 136] on button "Encerrar" at bounding box center [595, 137] width 39 height 16
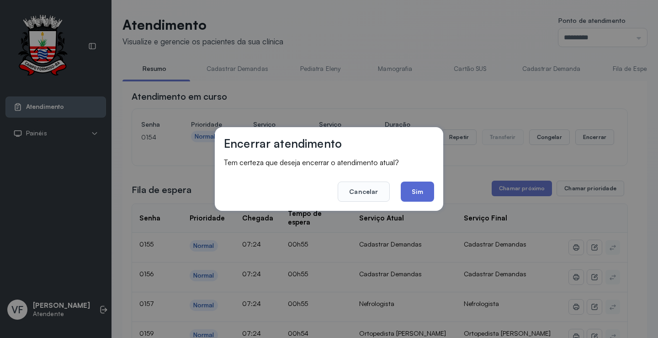
click at [415, 189] on button "Sim" at bounding box center [417, 191] width 33 height 20
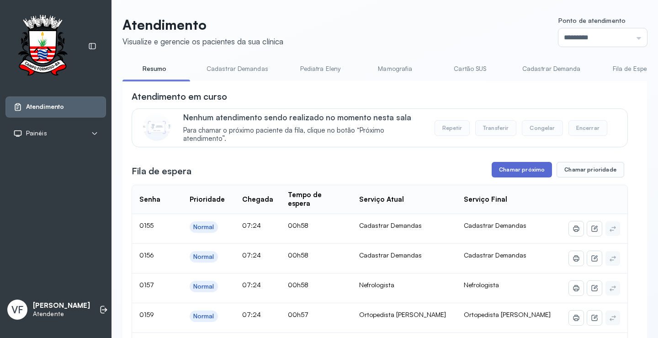
click at [516, 171] on button "Chamar próximo" at bounding box center [522, 170] width 60 height 16
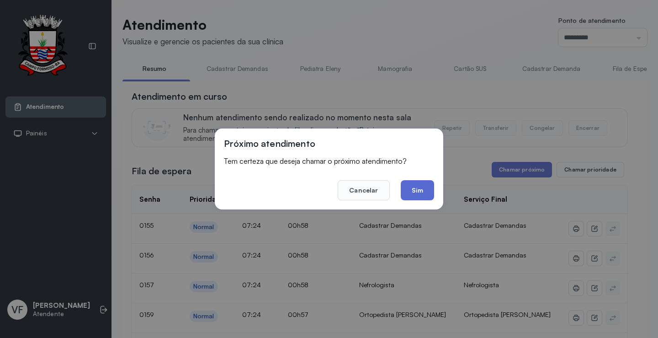
click at [425, 187] on button "Sim" at bounding box center [417, 190] width 33 height 20
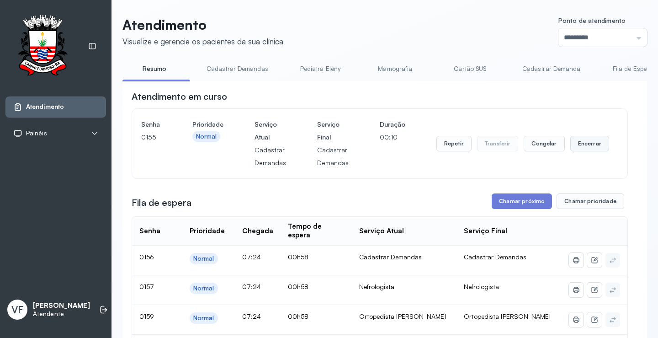
click at [580, 140] on button "Encerrar" at bounding box center [590, 144] width 39 height 16
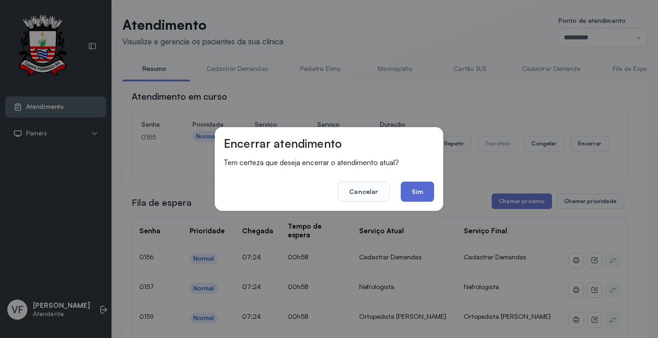
click at [410, 193] on button "Sim" at bounding box center [417, 191] width 33 height 20
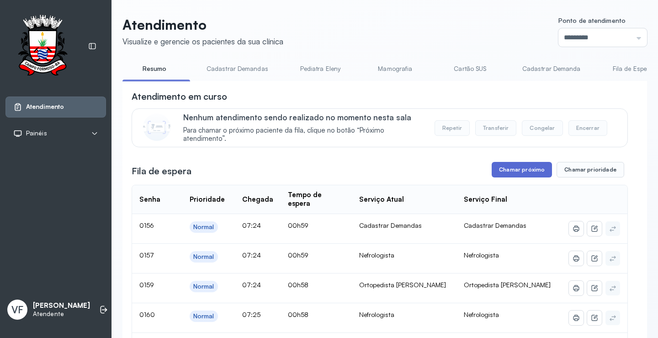
click at [514, 168] on button "Chamar próximo" at bounding box center [522, 170] width 60 height 16
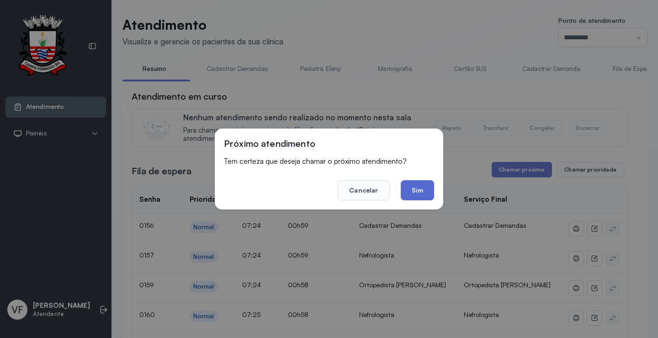
click at [417, 187] on button "Sim" at bounding box center [417, 190] width 33 height 20
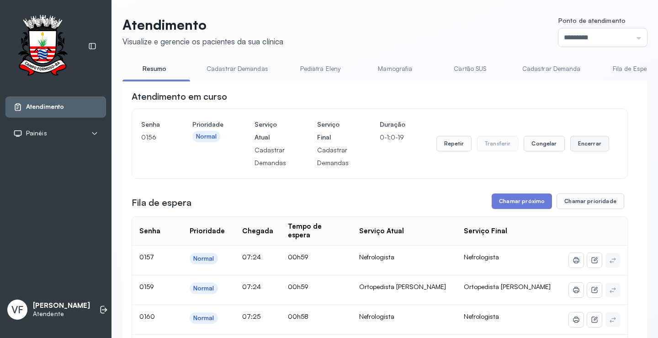
click at [579, 141] on button "Encerrar" at bounding box center [590, 144] width 39 height 16
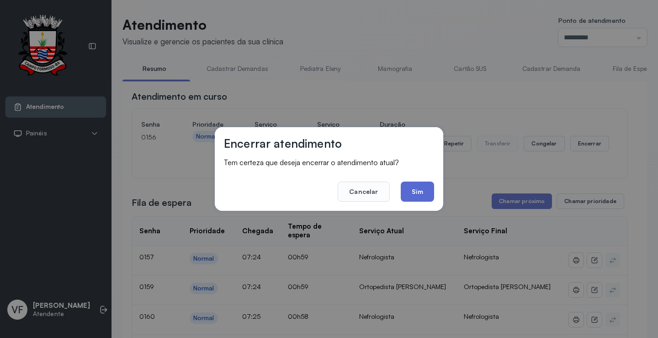
click at [413, 189] on button "Sim" at bounding box center [417, 191] width 33 height 20
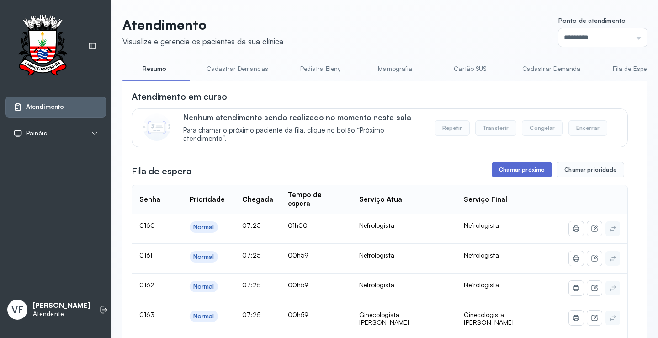
click at [516, 166] on button "Chamar próximo" at bounding box center [522, 170] width 60 height 16
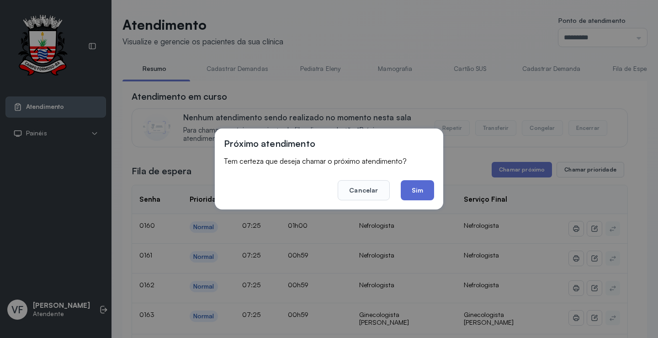
click at [411, 186] on button "Sim" at bounding box center [417, 190] width 33 height 20
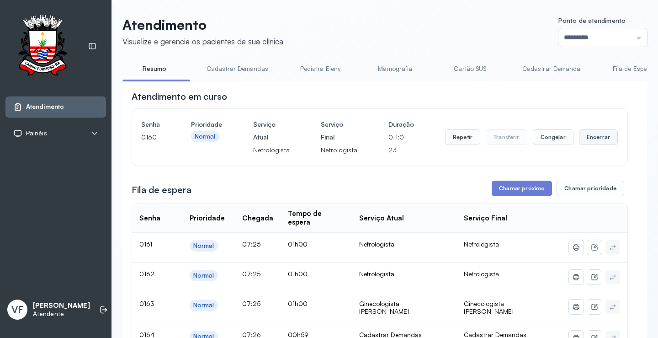
click at [583, 138] on button "Encerrar" at bounding box center [598, 137] width 39 height 16
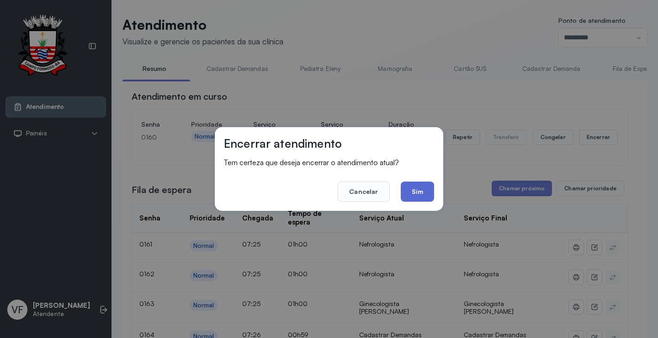
click at [412, 187] on button "Sim" at bounding box center [417, 191] width 33 height 20
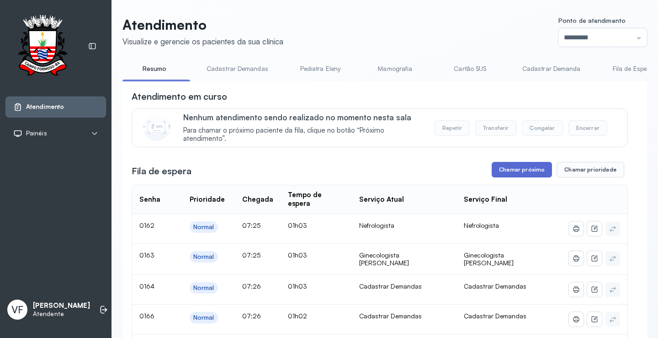
click at [521, 168] on button "Chamar próximo" at bounding box center [522, 170] width 60 height 16
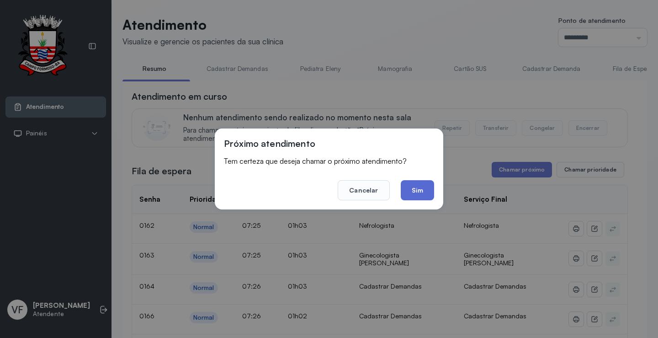
click at [421, 189] on button "Sim" at bounding box center [417, 190] width 33 height 20
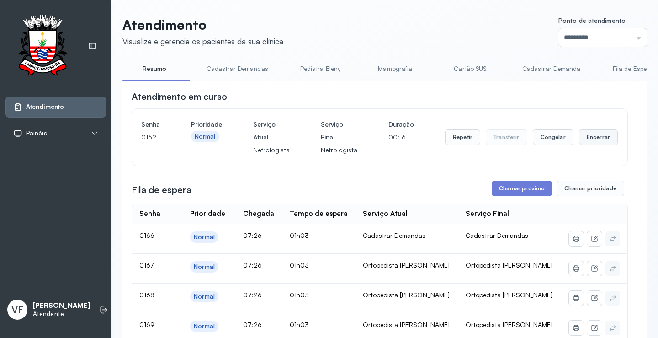
click at [586, 138] on button "Encerrar" at bounding box center [598, 137] width 39 height 16
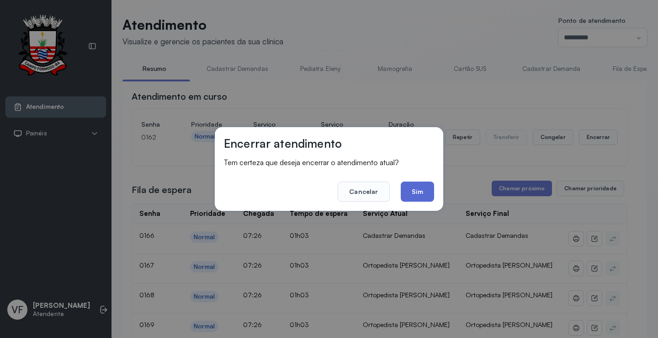
click at [414, 191] on button "Sim" at bounding box center [417, 191] width 33 height 20
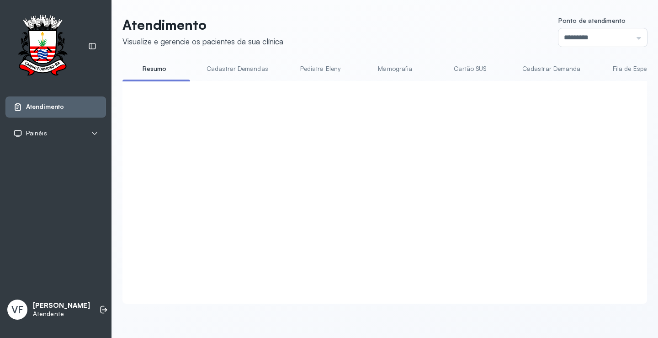
click button "Chamar próximo"
click button "Sim"
click button "Encerrar"
click button "Sim"
click button "Chamar próximo"
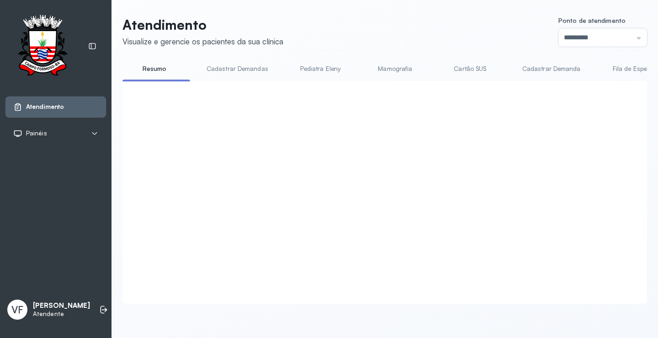
click button "Sim"
click button "Encerrar"
click button "Sim"
click button "Chamar próximo"
click button "Sim"
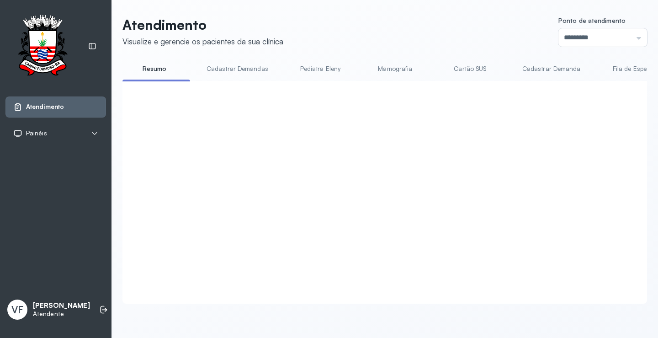
click button "Encerrar"
click button "Sim"
click button "Chamar próximo"
click button "Sim"
click button "Encerrar"
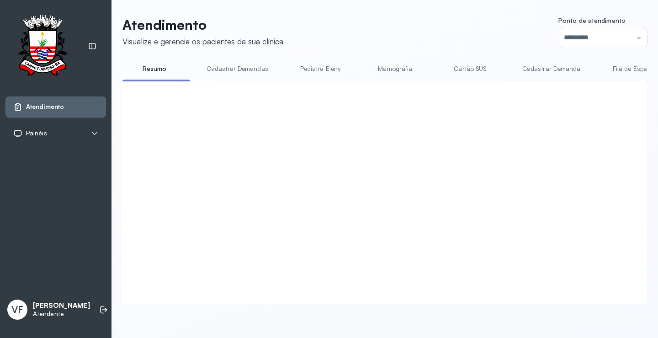
click button "Sim"
